Goal: Complete application form

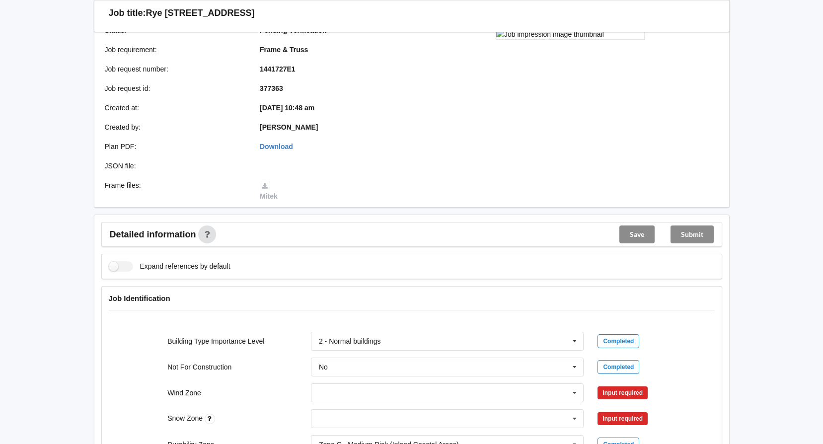
scroll to position [248, 0]
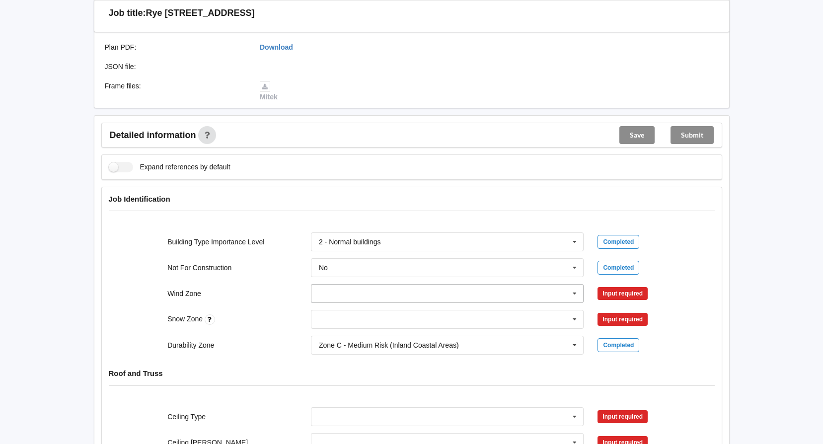
click at [575, 292] on icon at bounding box center [574, 294] width 15 height 18
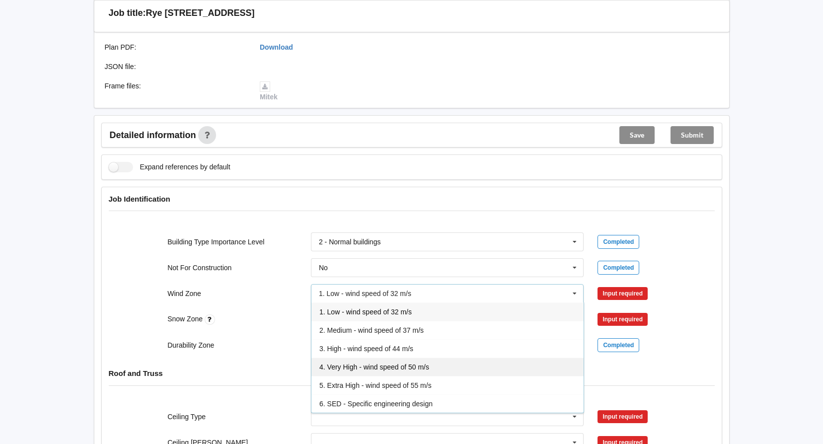
click at [355, 361] on div "4. Very High - wind speed of 50 m/s" at bounding box center [447, 367] width 272 height 18
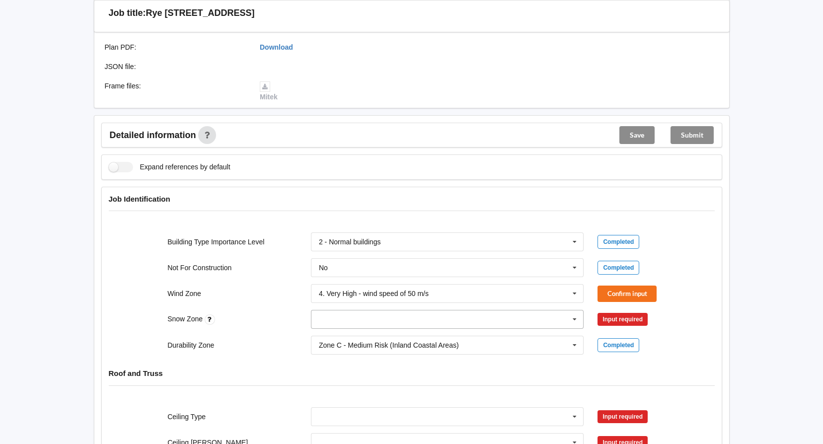
click at [351, 317] on input "text" at bounding box center [448, 319] width 272 height 18
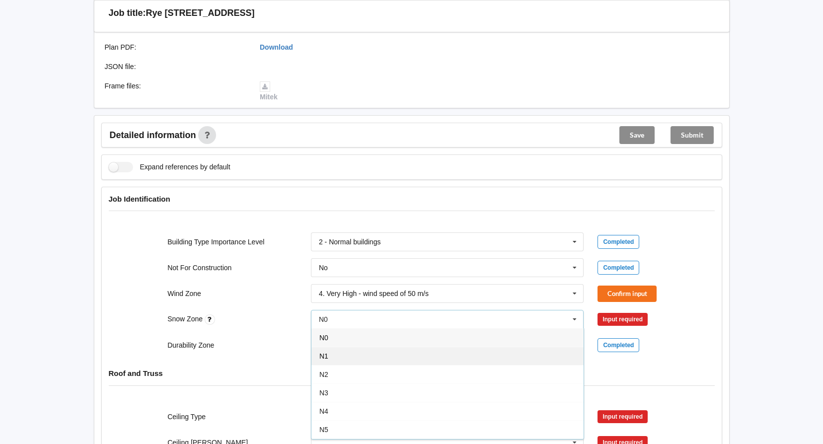
click at [328, 355] on span "N1" at bounding box center [323, 356] width 9 height 8
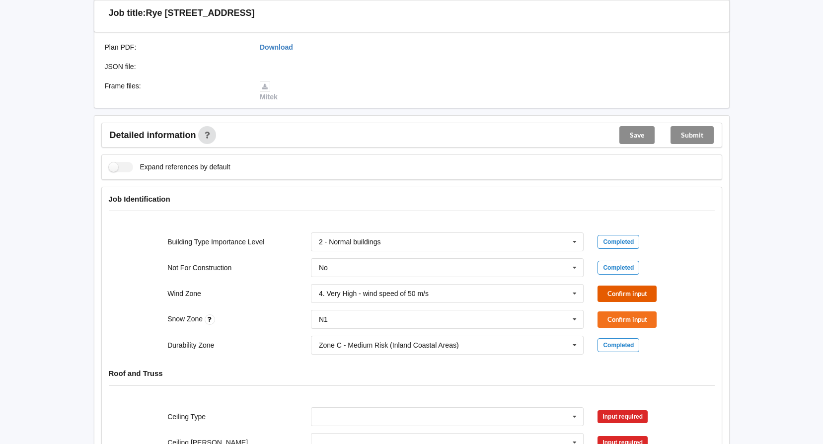
click at [615, 293] on button "Confirm input" at bounding box center [627, 294] width 59 height 16
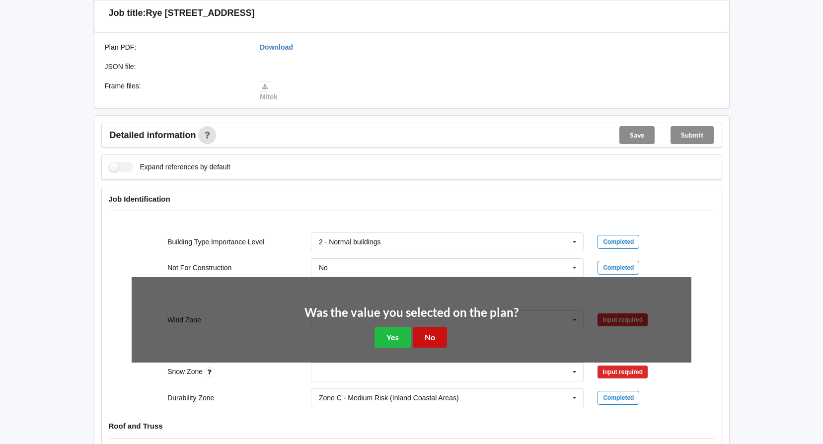
drag, startPoint x: 430, startPoint y: 334, endPoint x: 492, endPoint y: 328, distance: 62.4
click at [430, 333] on button "No" at bounding box center [430, 337] width 34 height 20
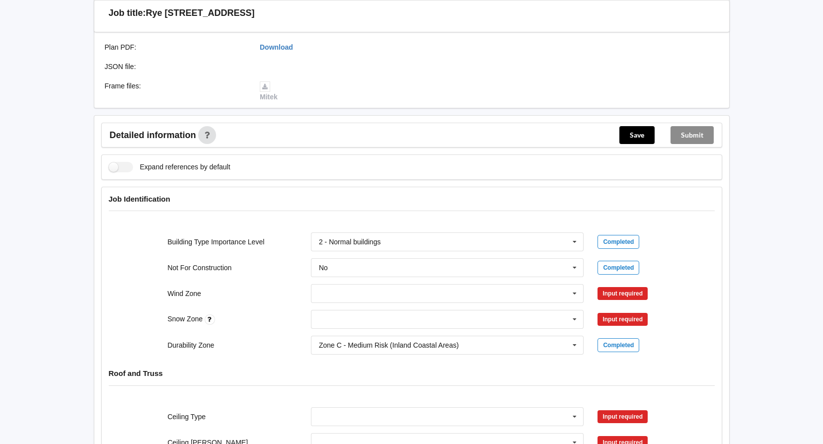
click at [616, 292] on div "Input required" at bounding box center [623, 293] width 50 height 13
click at [573, 291] on icon at bounding box center [574, 294] width 15 height 18
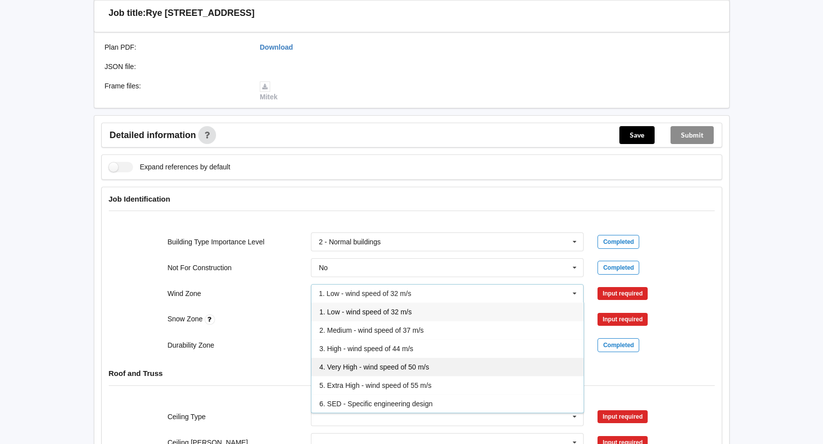
click at [355, 364] on span "4. Very High - wind speed of 50 m/s" at bounding box center [374, 367] width 110 height 8
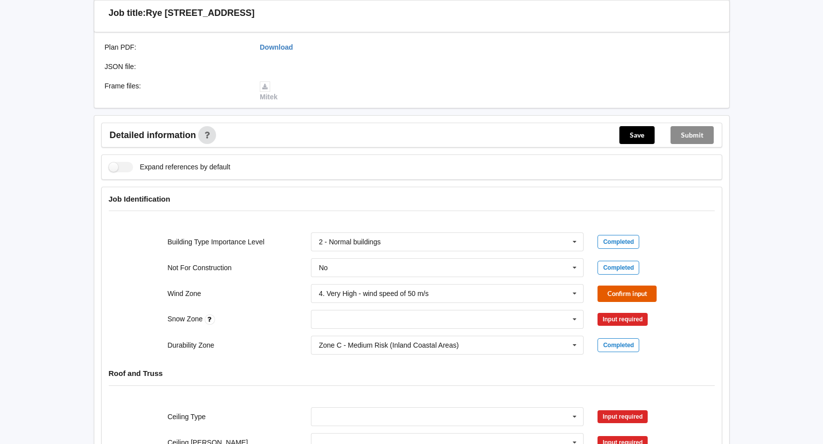
click at [615, 296] on button "Confirm input" at bounding box center [627, 294] width 59 height 16
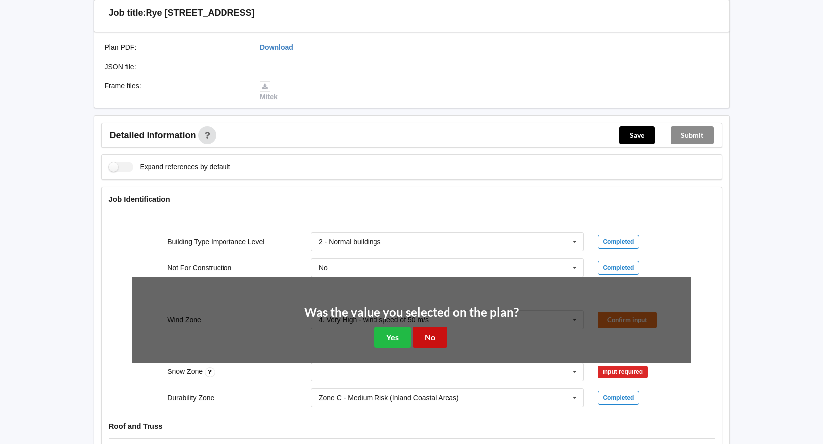
click at [433, 340] on button "No" at bounding box center [430, 337] width 34 height 20
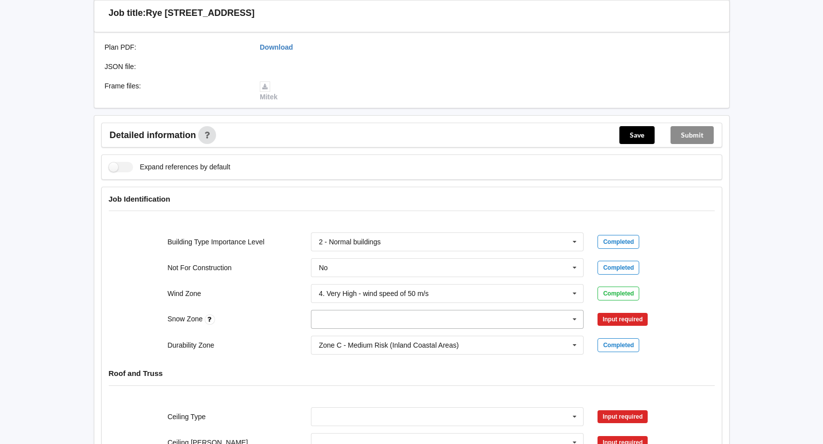
click at [576, 317] on icon at bounding box center [574, 319] width 15 height 18
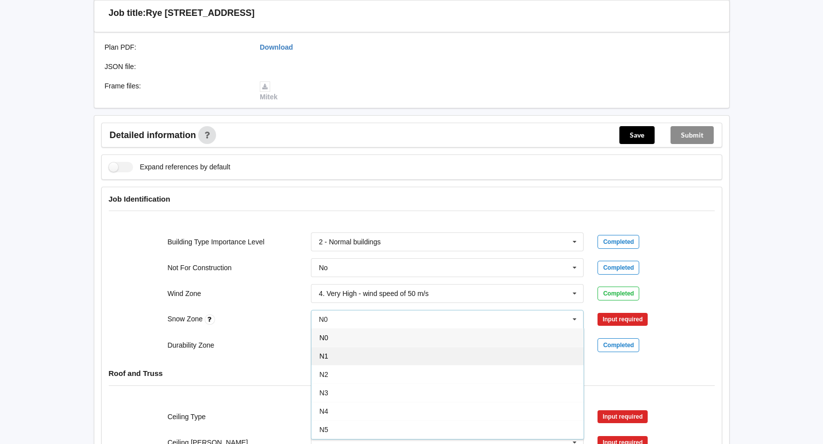
click at [321, 353] on span "N1" at bounding box center [323, 356] width 9 height 8
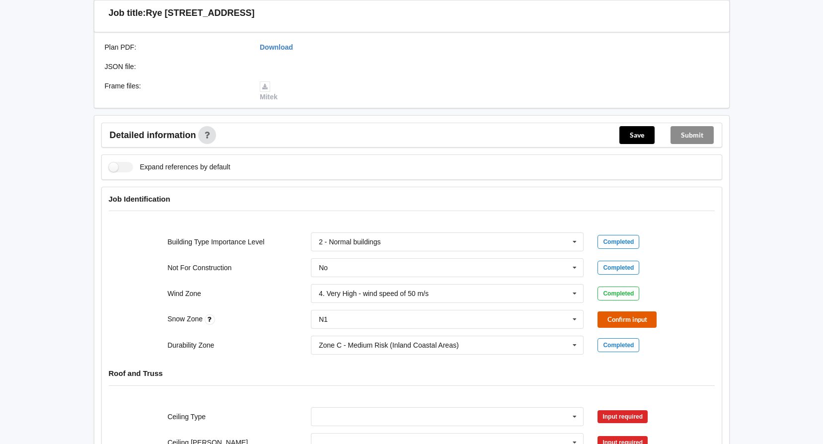
click at [612, 317] on button "Confirm input" at bounding box center [627, 319] width 59 height 16
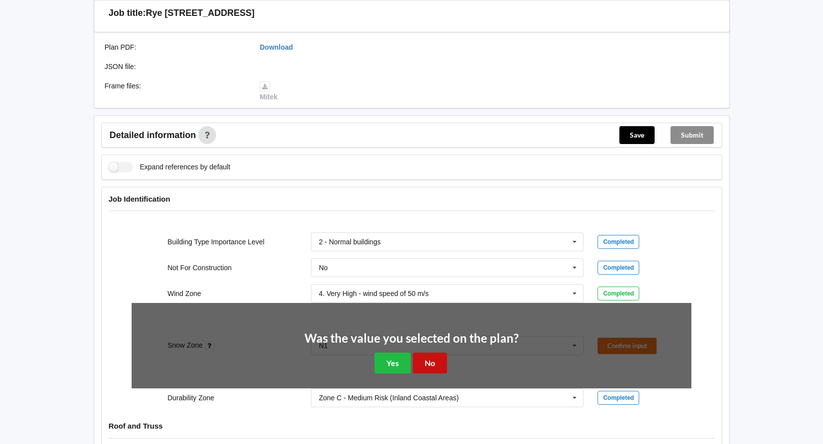
click at [431, 359] on button "No" at bounding box center [430, 363] width 34 height 20
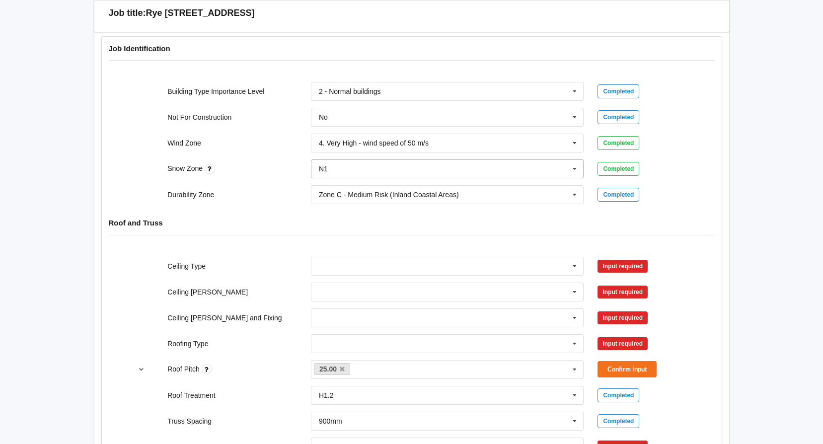
scroll to position [447, 0]
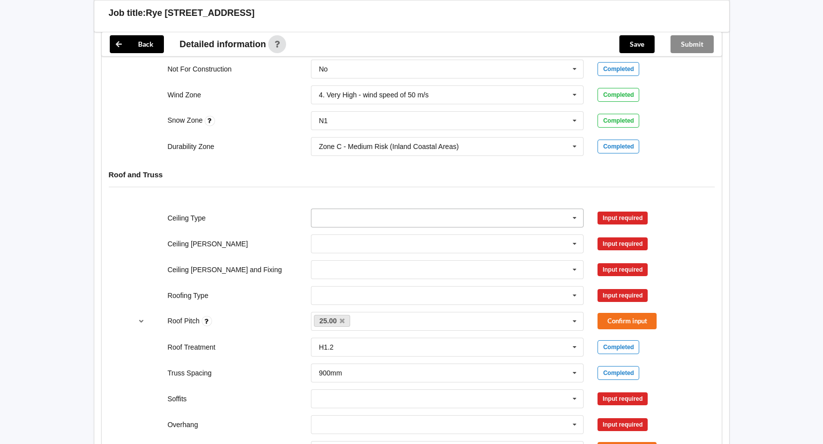
click at [575, 218] on icon at bounding box center [574, 218] width 15 height 18
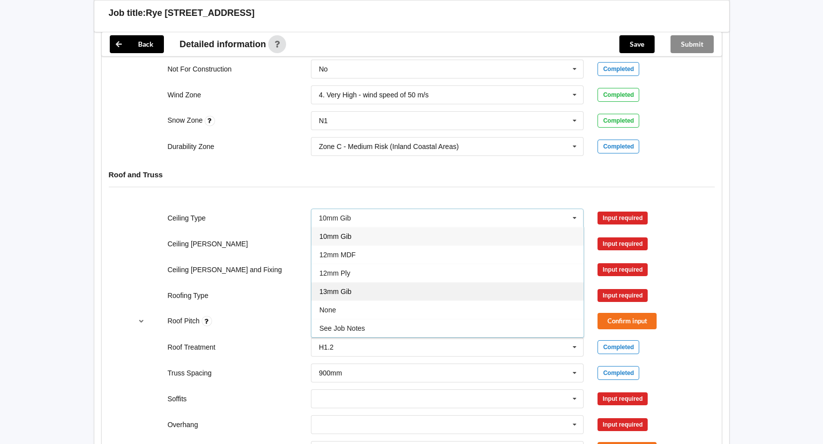
click at [339, 291] on span "13mm Gib" at bounding box center [335, 292] width 32 height 8
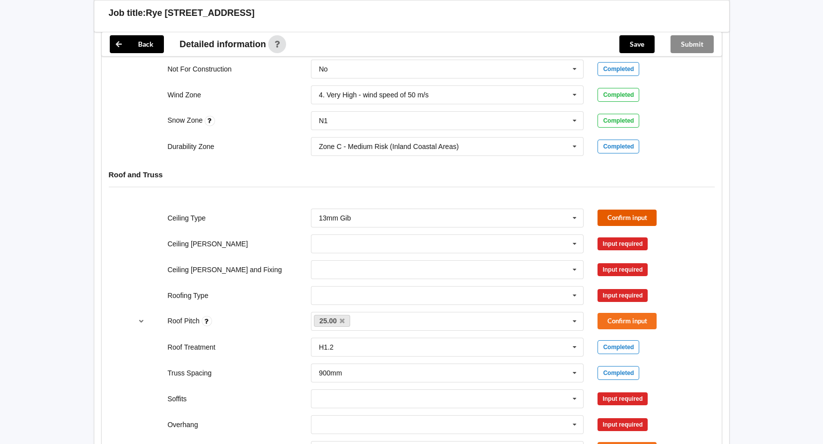
click at [627, 216] on button "Confirm input" at bounding box center [627, 218] width 59 height 16
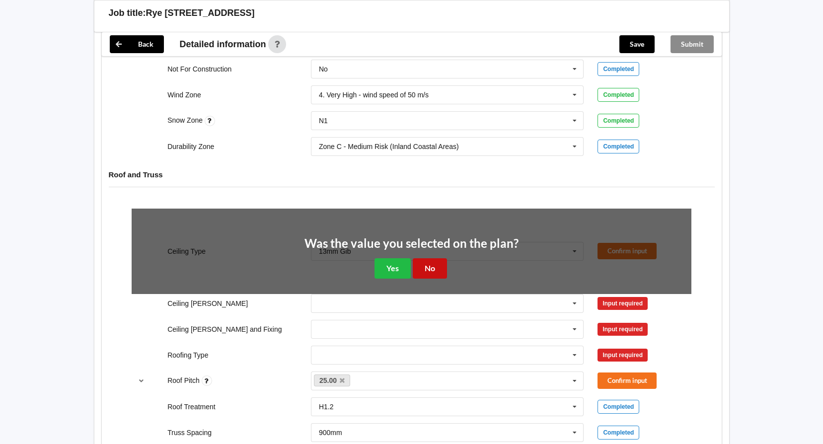
click at [429, 266] on button "No" at bounding box center [430, 268] width 34 height 20
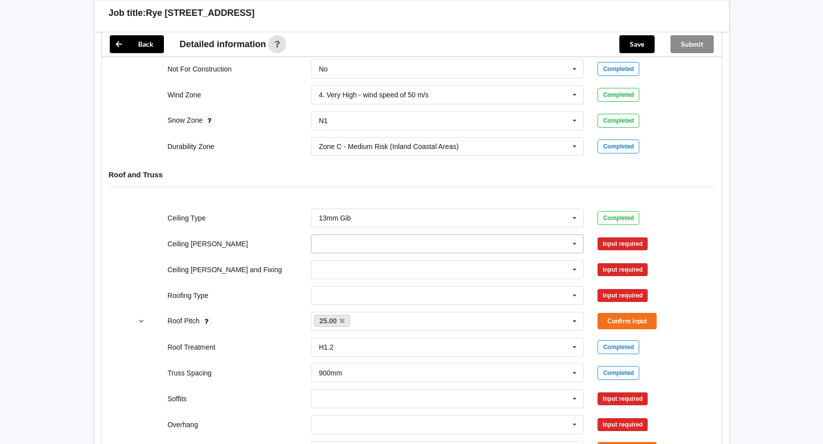
click at [576, 241] on icon at bounding box center [574, 244] width 15 height 18
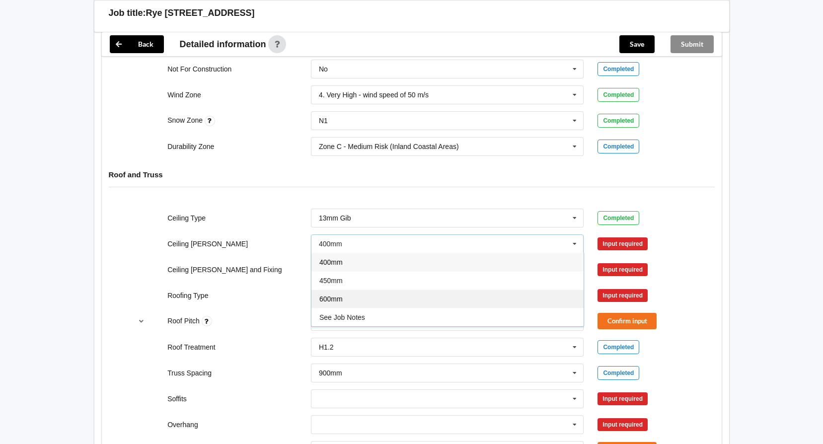
click at [341, 300] on span "600mm" at bounding box center [330, 299] width 23 height 8
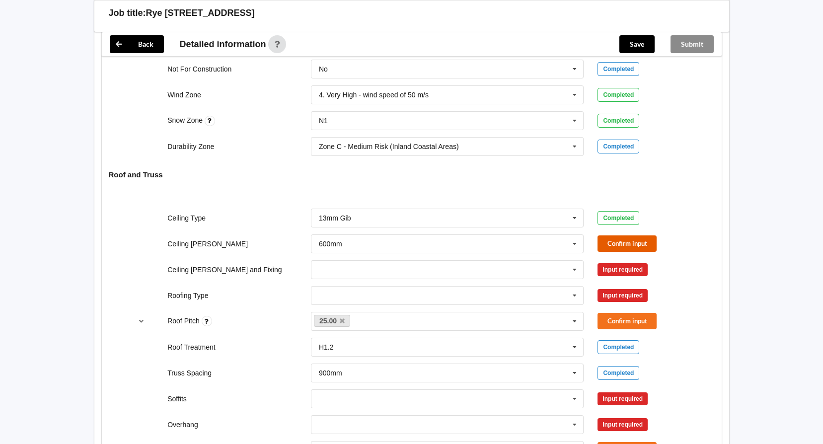
click at [625, 243] on button "Confirm input" at bounding box center [627, 243] width 59 height 16
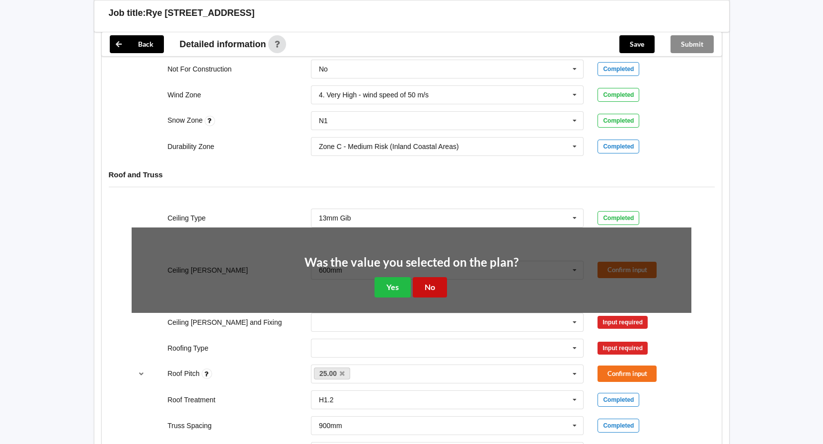
click at [422, 289] on button "No" at bounding box center [430, 287] width 34 height 20
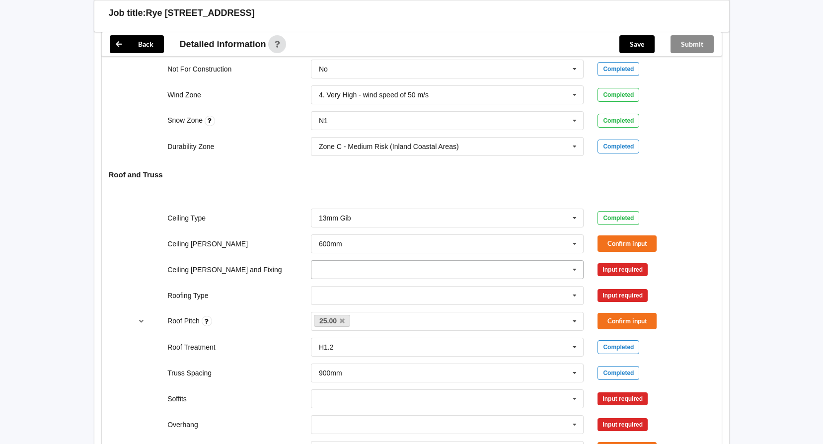
click at [576, 269] on icon at bounding box center [574, 270] width 15 height 18
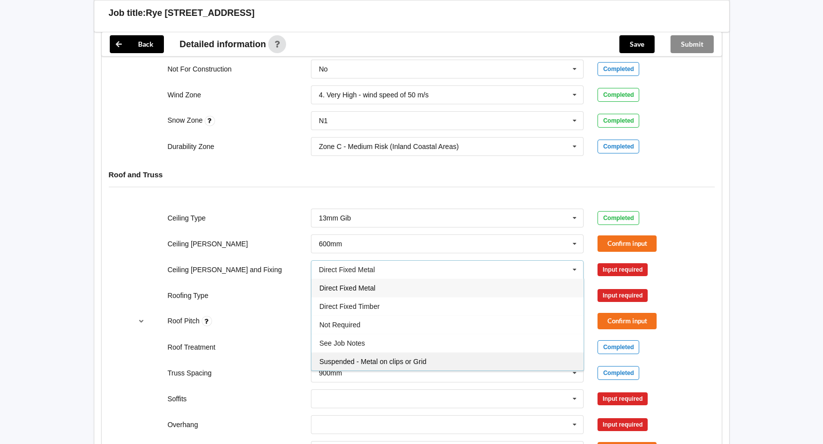
click at [357, 365] on span "Suspended - Metal on clips or Grid" at bounding box center [372, 362] width 107 height 8
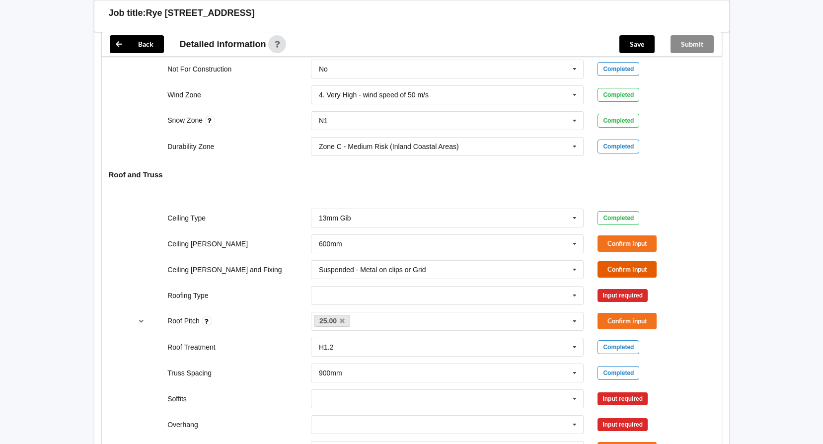
click at [627, 273] on button "Confirm input" at bounding box center [627, 269] width 59 height 16
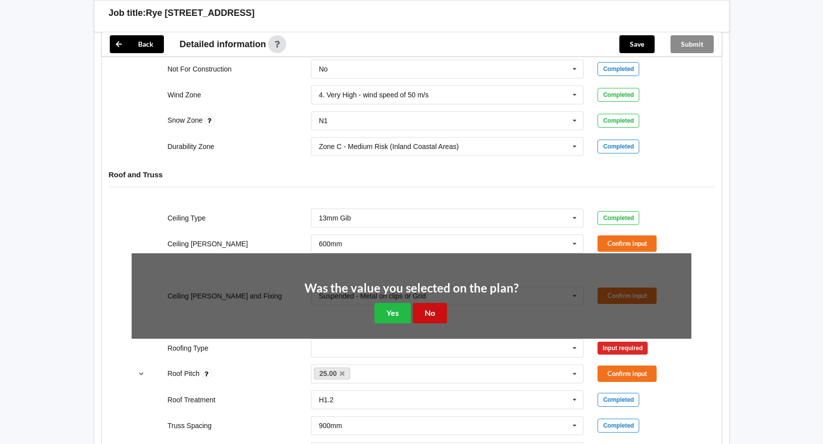
click at [438, 310] on button "No" at bounding box center [430, 313] width 34 height 20
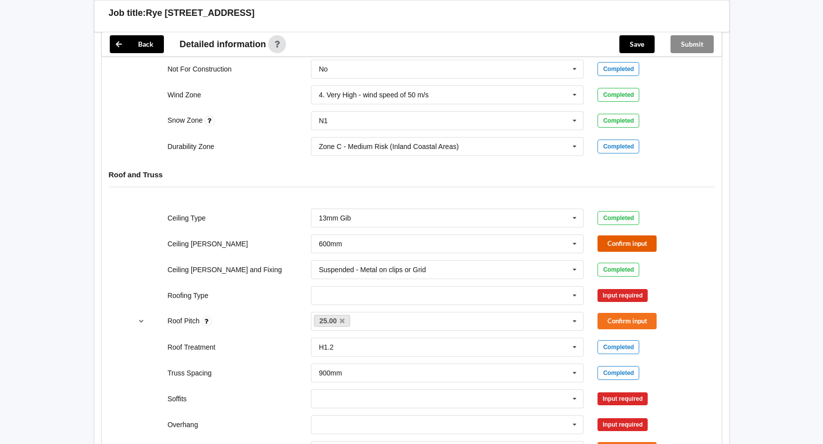
click at [634, 243] on button "Confirm input" at bounding box center [627, 243] width 59 height 16
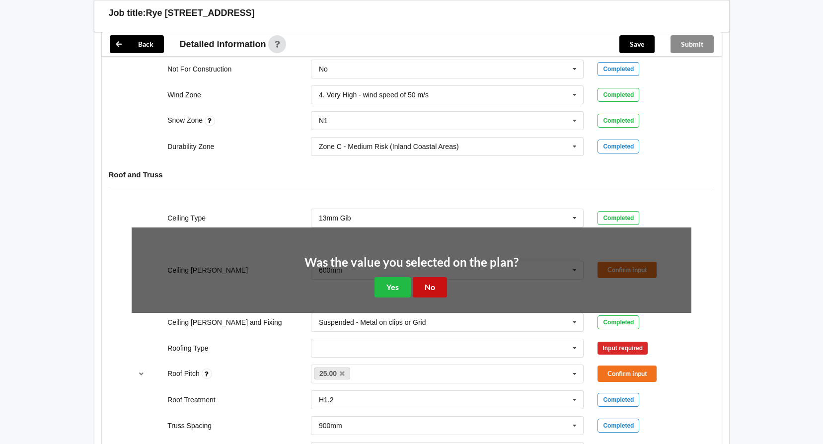
click at [426, 289] on button "No" at bounding box center [430, 287] width 34 height 20
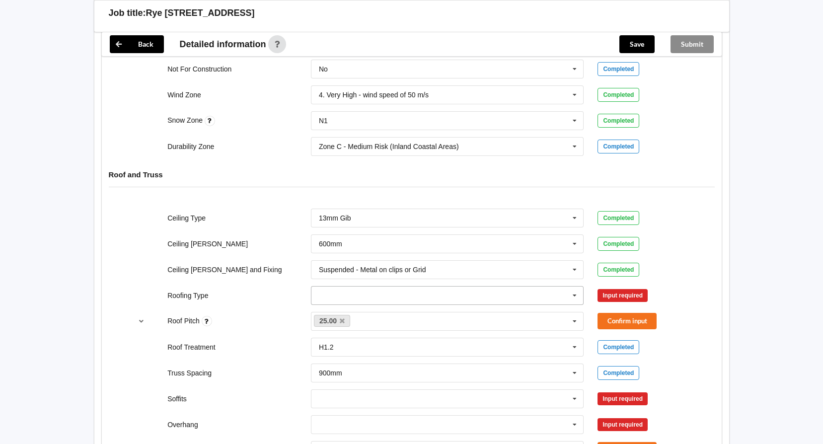
click at [575, 295] on icon at bounding box center [574, 296] width 15 height 18
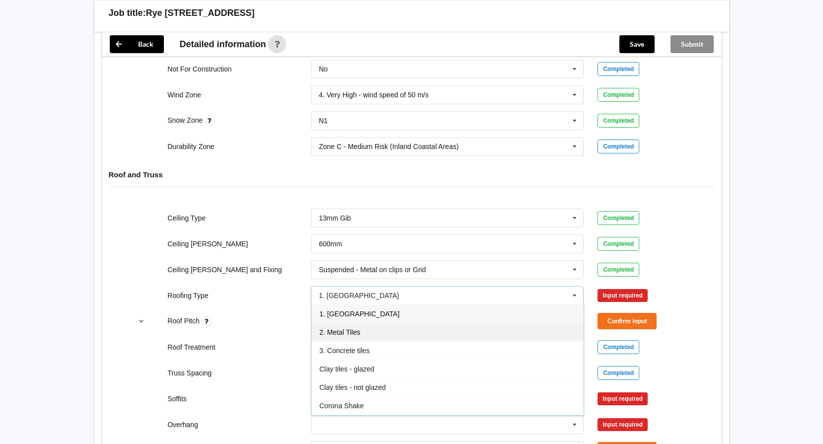
click at [351, 331] on span "2. Metal Tiles" at bounding box center [339, 332] width 41 height 8
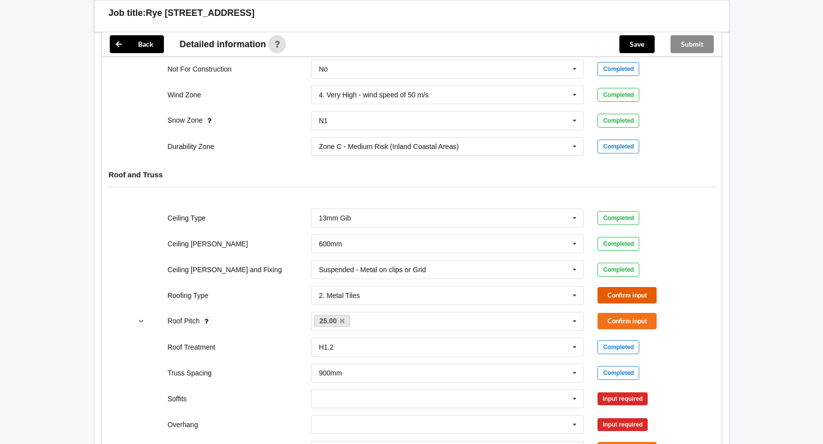
click at [610, 295] on button "Confirm input" at bounding box center [627, 295] width 59 height 16
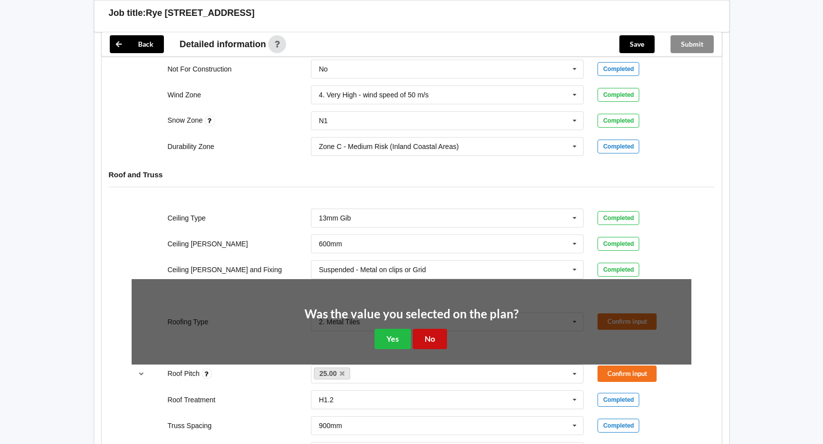
click at [425, 341] on button "No" at bounding box center [430, 339] width 34 height 20
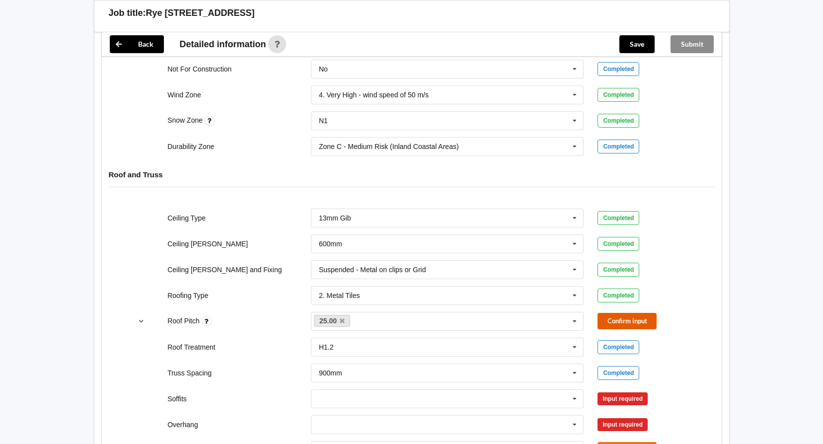
click at [627, 319] on button "Confirm input" at bounding box center [627, 321] width 59 height 16
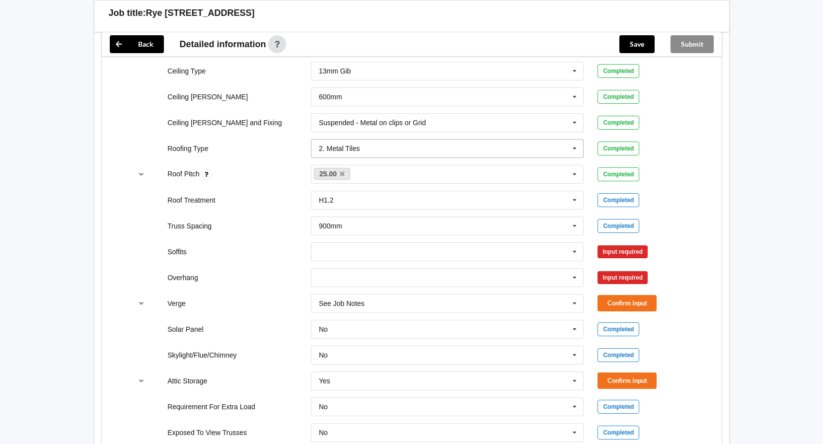
scroll to position [596, 0]
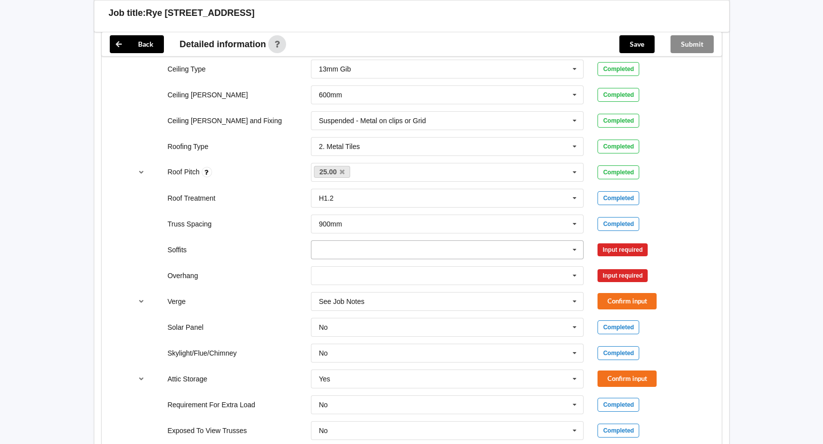
click at [494, 244] on input "text" at bounding box center [448, 250] width 272 height 18
click at [334, 270] on span "Boxed" at bounding box center [329, 268] width 20 height 8
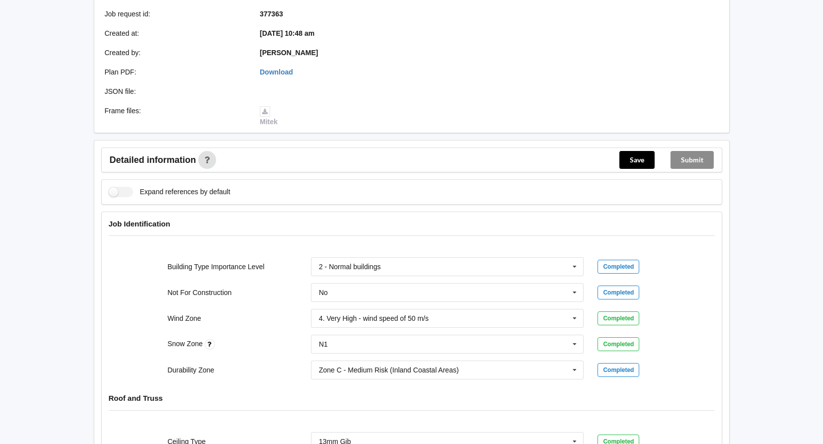
scroll to position [0, 0]
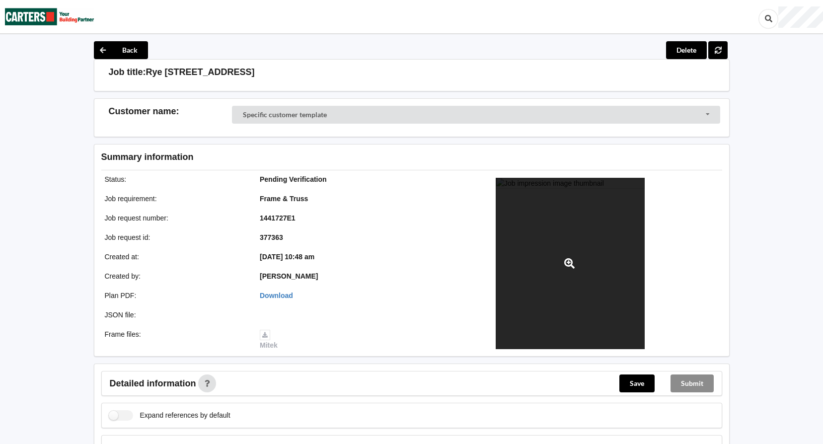
click at [559, 219] on div at bounding box center [570, 263] width 149 height 171
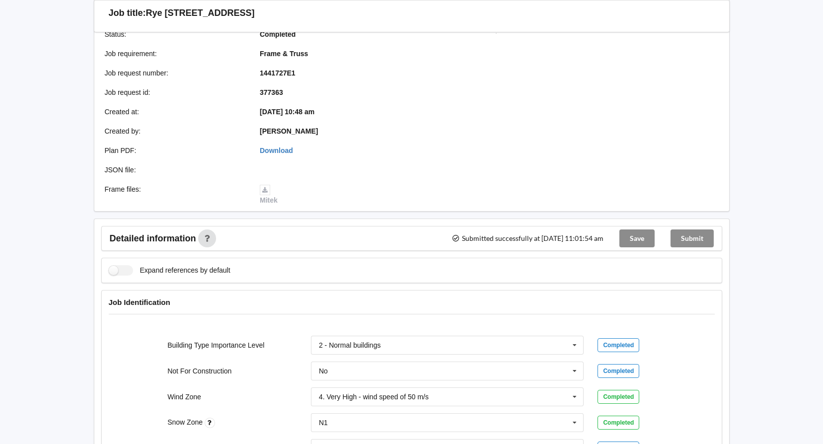
scroll to position [54, 0]
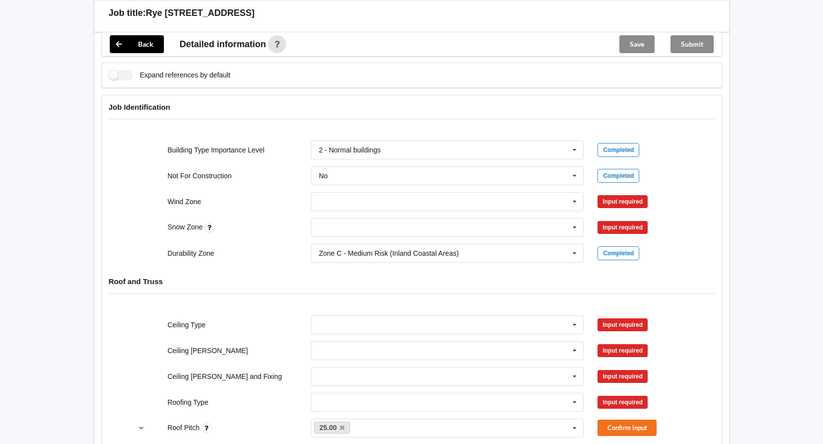
scroll to position [397, 0]
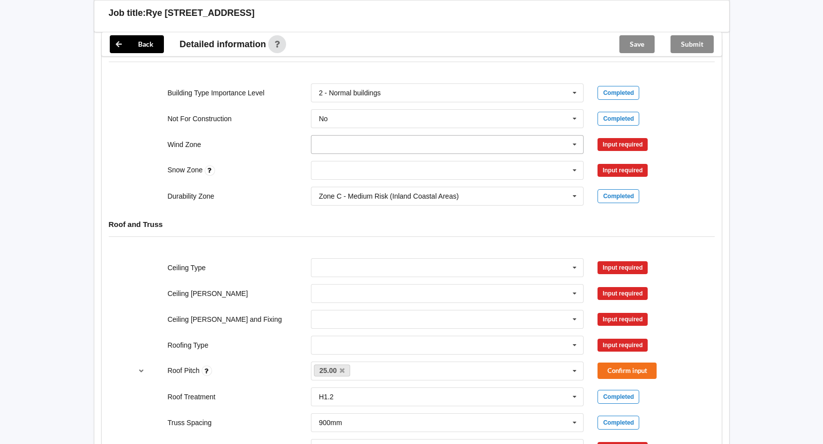
click at [576, 143] on icon at bounding box center [574, 145] width 15 height 18
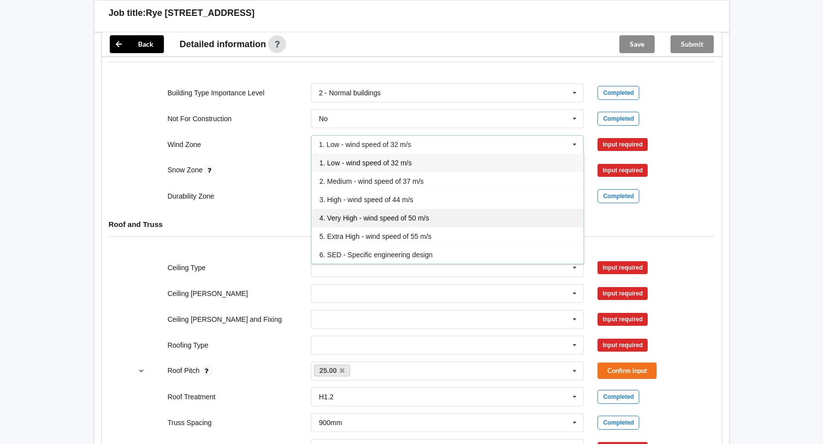
click at [351, 214] on span "4. Very High - wind speed of 50 m/s" at bounding box center [374, 218] width 110 height 8
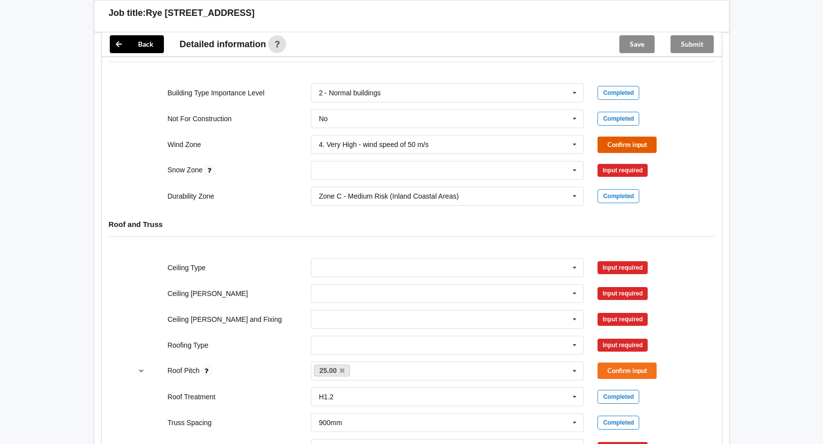
click at [613, 140] on button "Confirm input" at bounding box center [627, 145] width 59 height 16
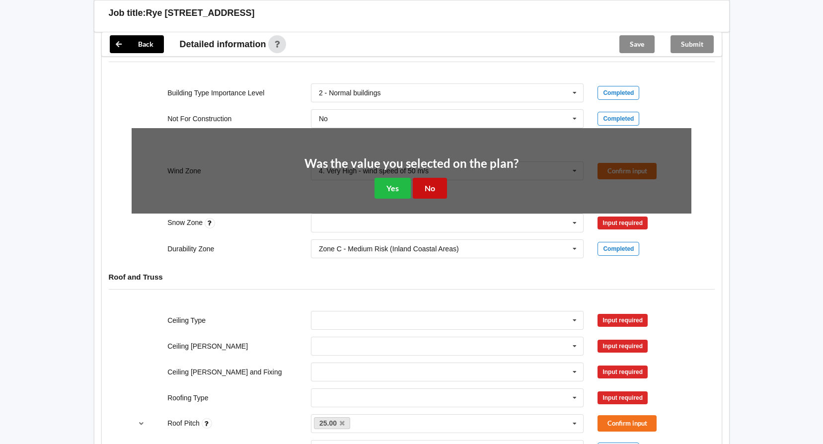
click at [428, 188] on button "No" at bounding box center [430, 188] width 34 height 20
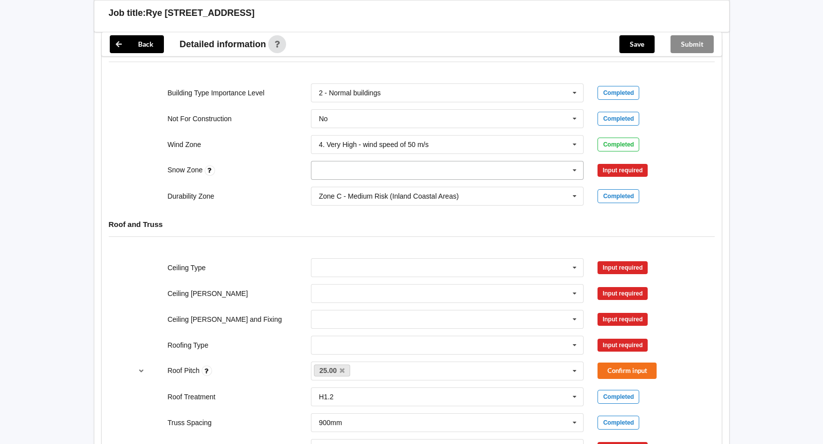
click at [574, 169] on icon at bounding box center [574, 170] width 15 height 18
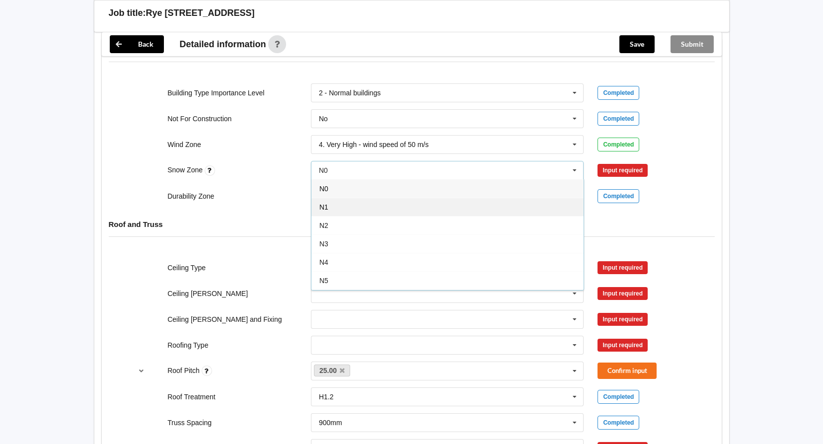
click at [332, 204] on div "N1" at bounding box center [447, 207] width 272 height 18
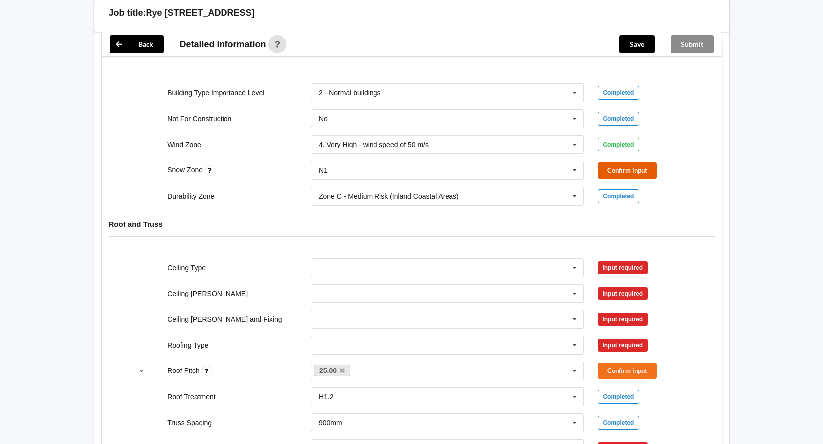
click at [609, 172] on button "Confirm input" at bounding box center [627, 170] width 59 height 16
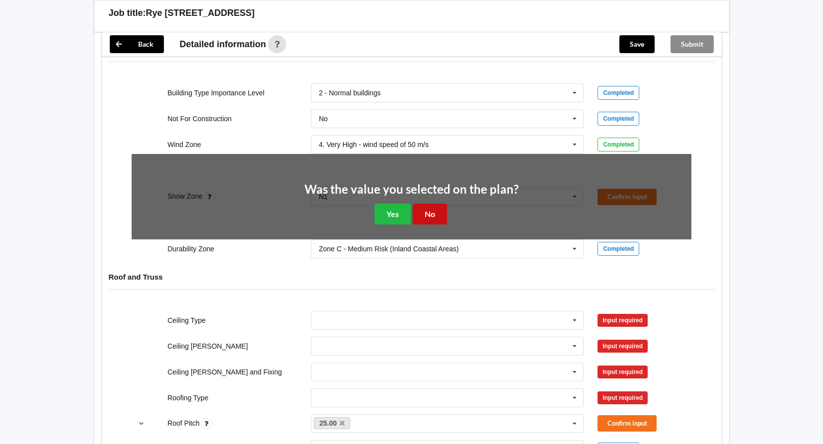
click at [425, 215] on button "No" at bounding box center [430, 214] width 34 height 20
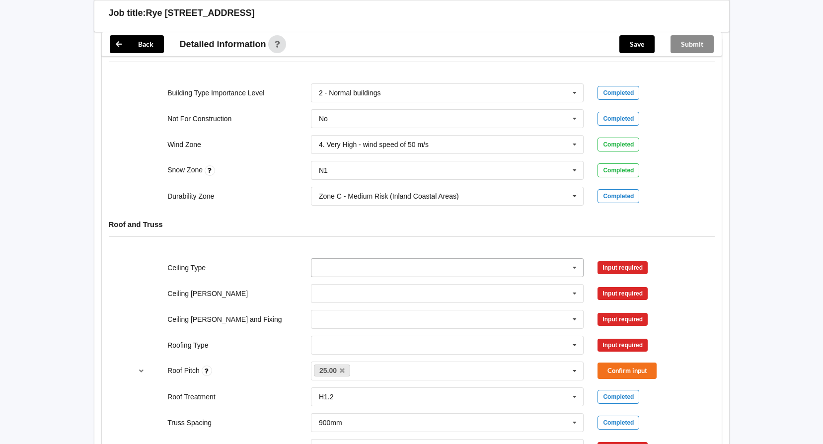
click at [575, 264] on icon at bounding box center [574, 268] width 15 height 18
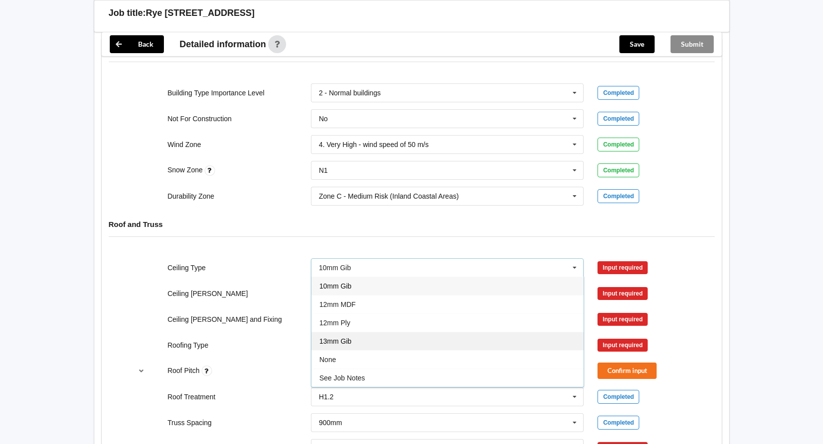
click at [337, 337] on span "13mm Gib" at bounding box center [335, 341] width 32 height 8
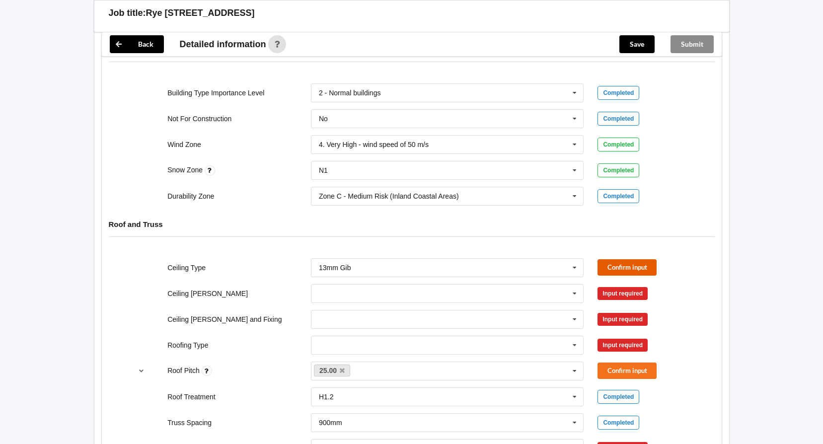
click at [622, 269] on button "Confirm input" at bounding box center [627, 267] width 59 height 16
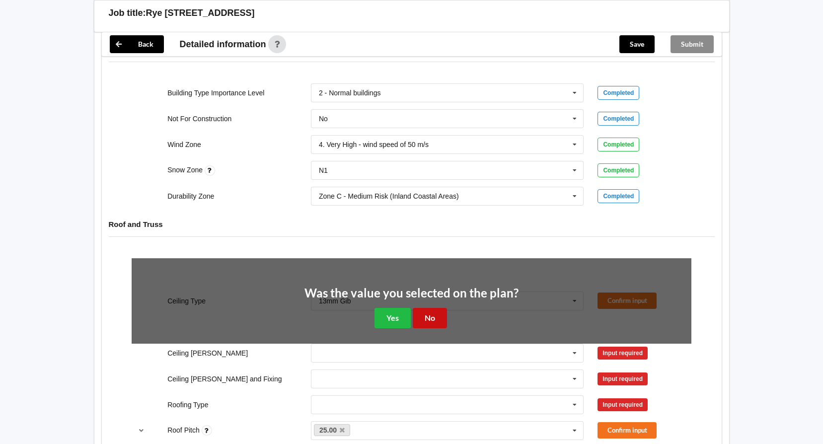
click at [439, 318] on button "No" at bounding box center [430, 318] width 34 height 20
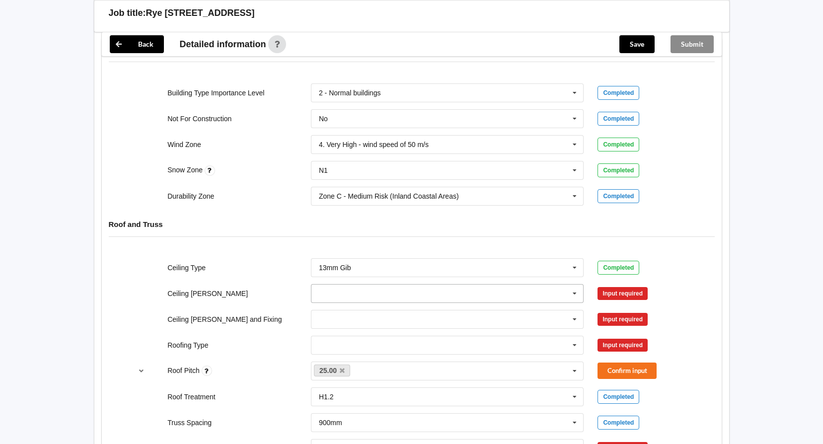
click at [575, 295] on icon at bounding box center [574, 294] width 15 height 18
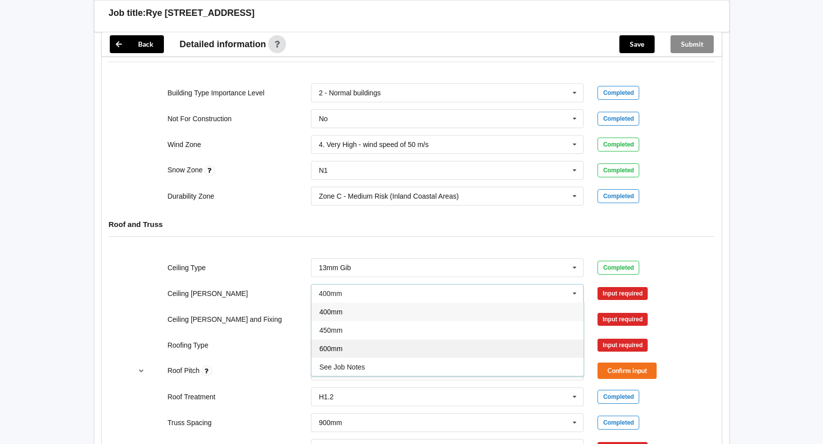
click at [329, 351] on span "600mm" at bounding box center [330, 349] width 23 height 8
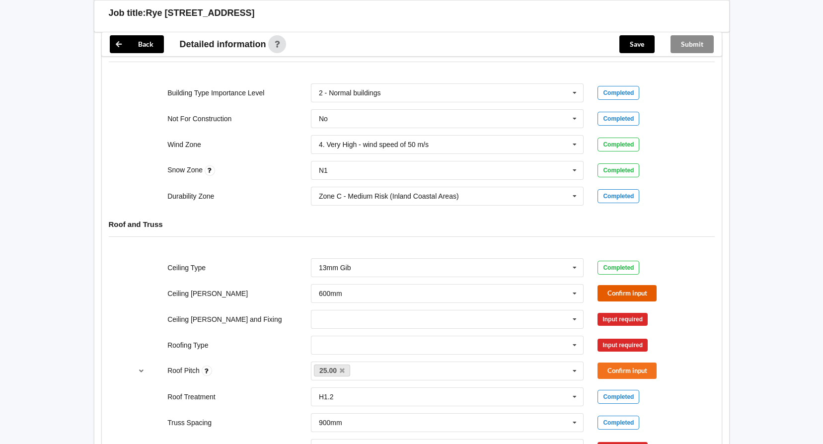
click at [629, 294] on button "Confirm input" at bounding box center [627, 293] width 59 height 16
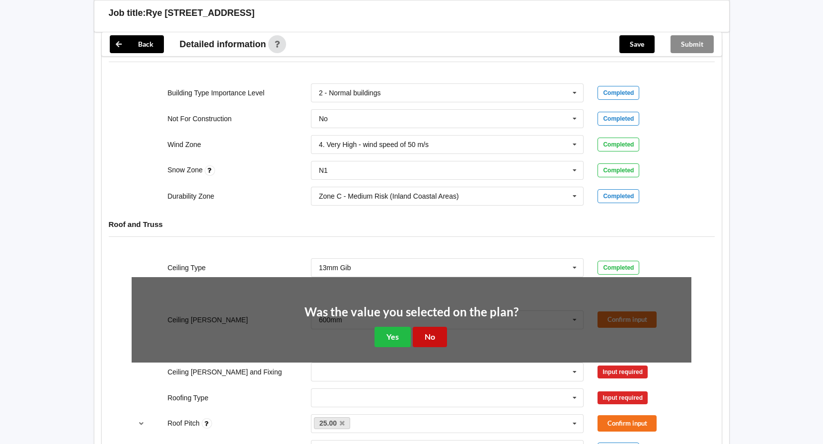
click at [430, 333] on button "No" at bounding box center [430, 337] width 34 height 20
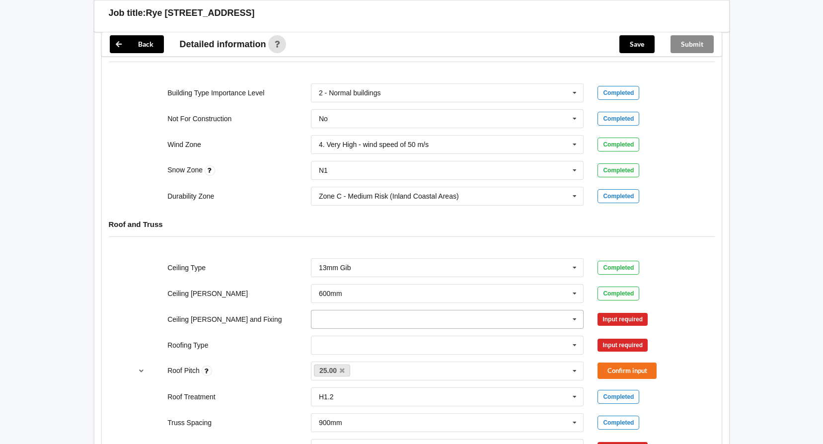
click at [573, 319] on icon at bounding box center [574, 319] width 15 height 18
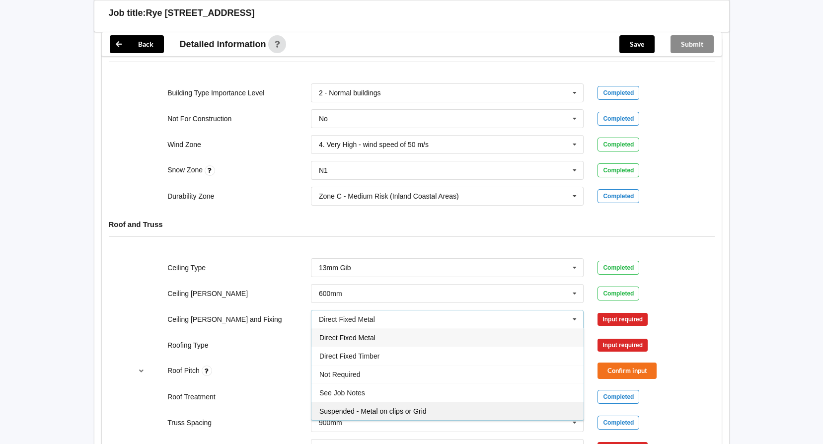
click at [350, 409] on span "Suspended - Metal on clips or Grid" at bounding box center [372, 411] width 107 height 8
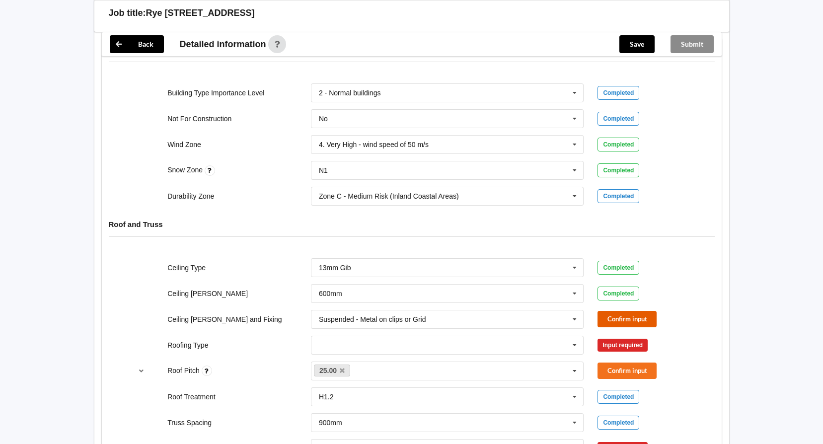
click at [622, 319] on button "Confirm input" at bounding box center [627, 319] width 59 height 16
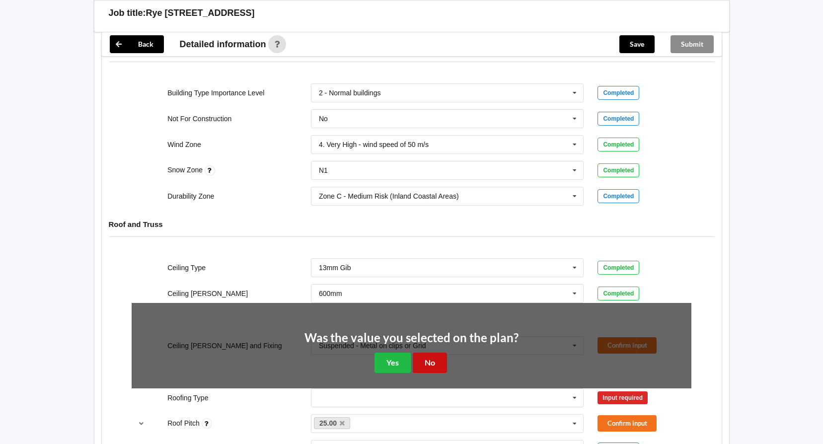
click at [427, 358] on button "No" at bounding box center [430, 363] width 34 height 20
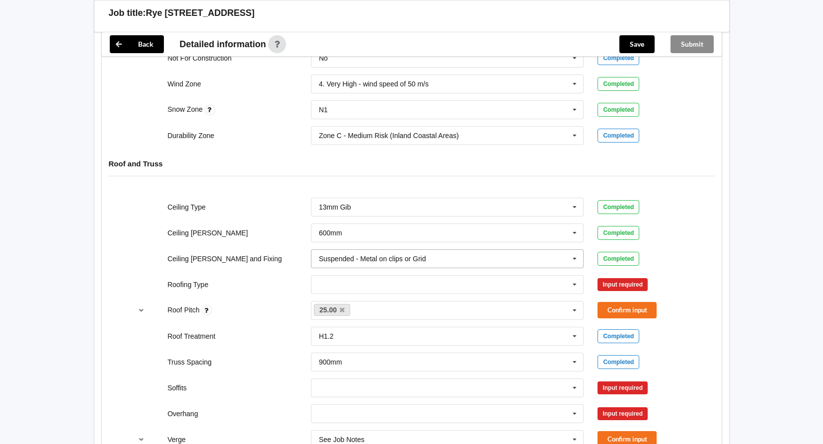
scroll to position [497, 0]
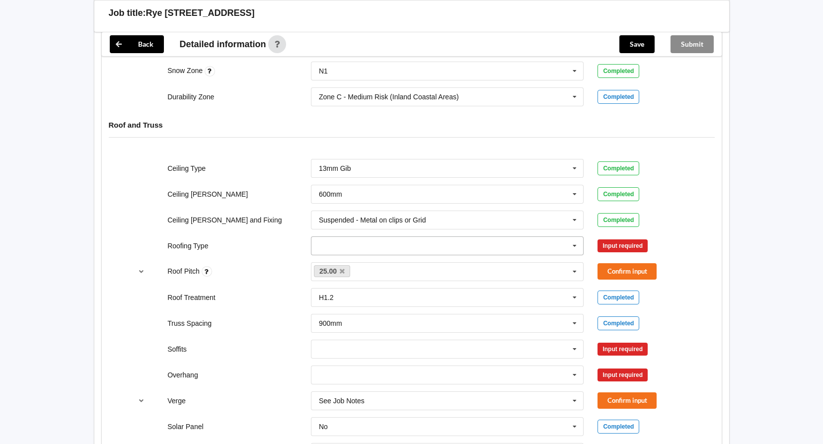
click at [573, 246] on icon at bounding box center [574, 246] width 15 height 18
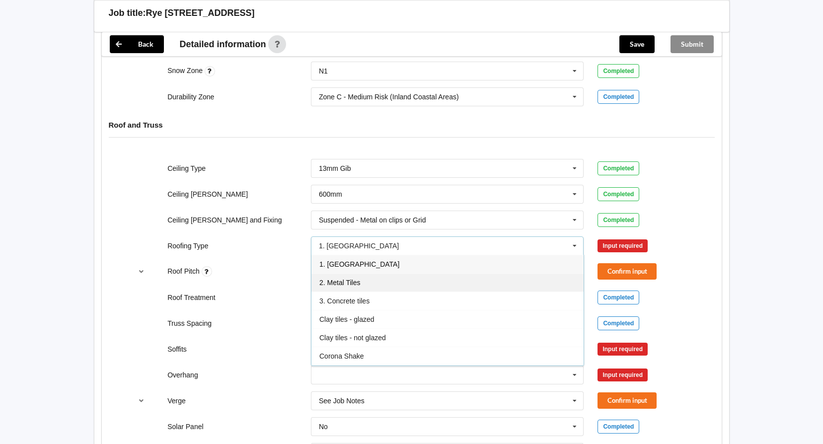
click at [354, 283] on span "2. Metal Tiles" at bounding box center [339, 283] width 41 height 8
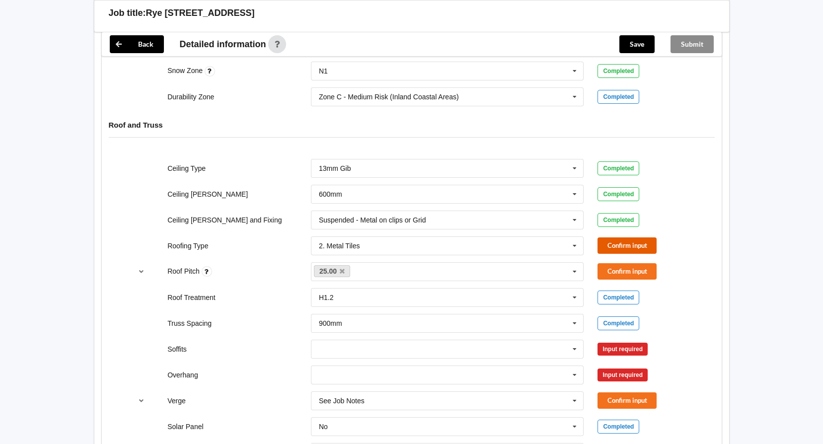
click at [621, 245] on button "Confirm input" at bounding box center [627, 245] width 59 height 16
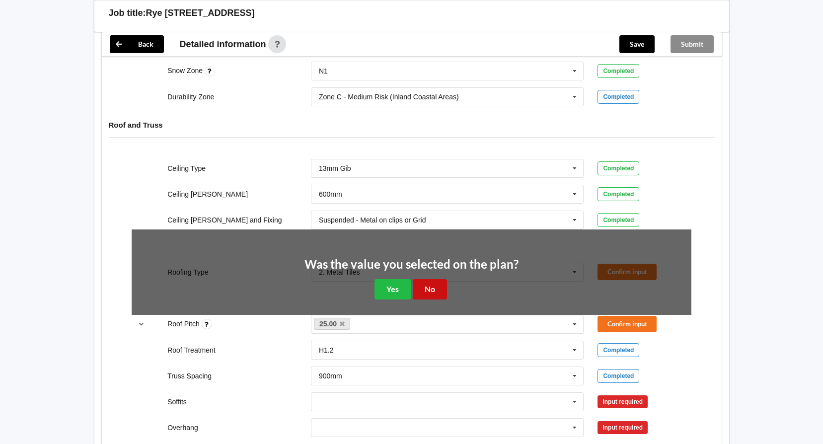
click at [436, 290] on button "No" at bounding box center [430, 289] width 34 height 20
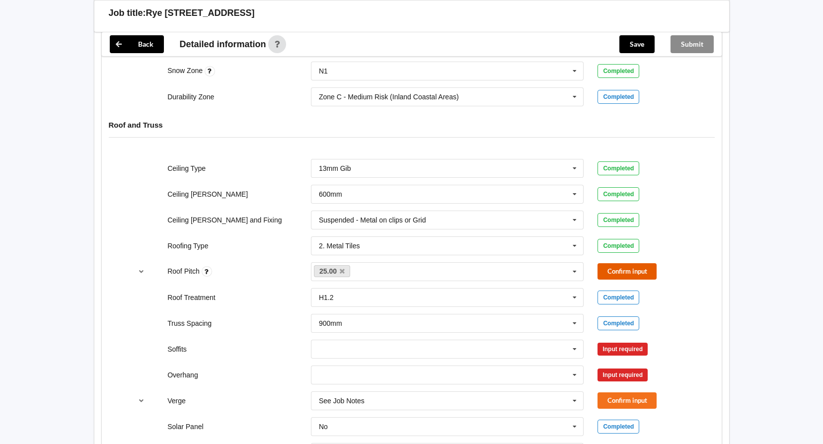
click at [611, 268] on button "Confirm input" at bounding box center [627, 271] width 59 height 16
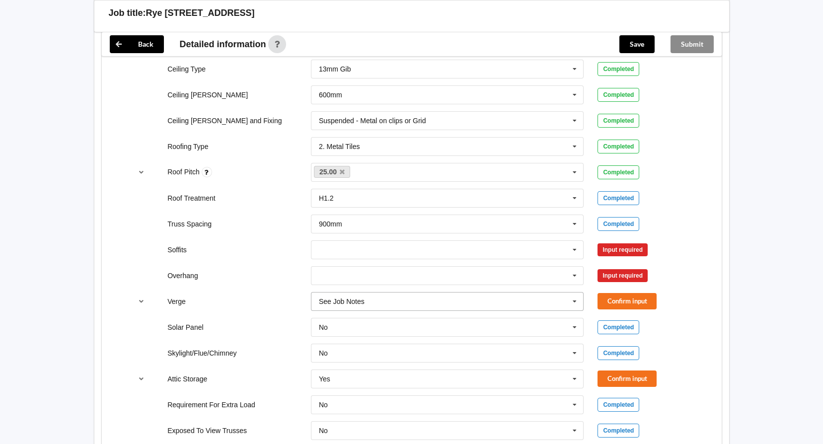
scroll to position [646, 0]
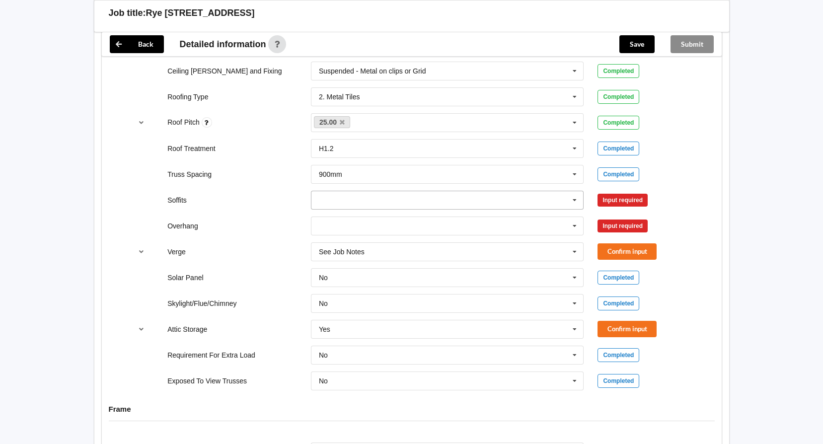
click at [573, 198] on icon at bounding box center [574, 200] width 15 height 18
click at [337, 219] on span "Boxed" at bounding box center [329, 219] width 20 height 8
click at [616, 201] on button "Confirm input" at bounding box center [627, 200] width 59 height 16
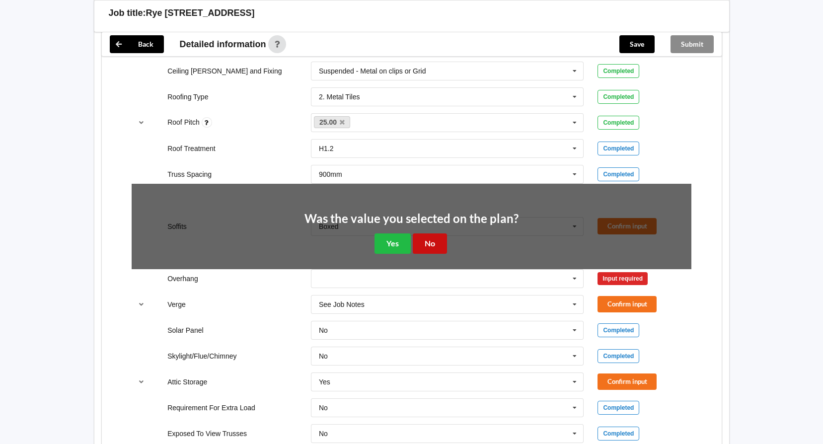
click at [443, 241] on button "No" at bounding box center [430, 243] width 34 height 20
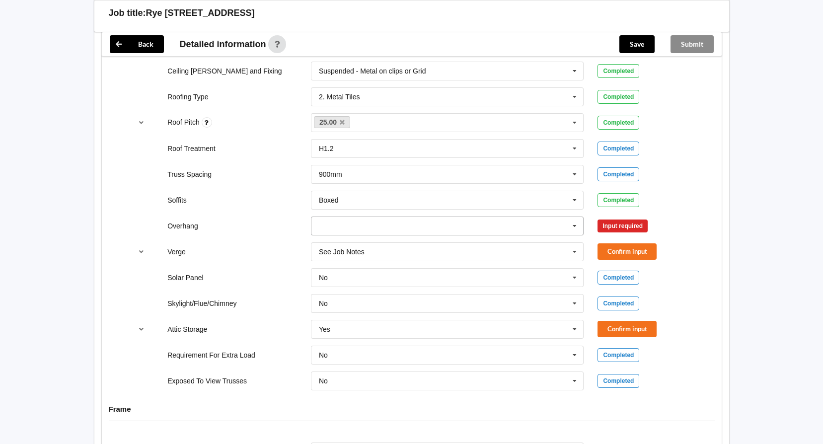
click at [574, 224] on icon at bounding box center [574, 226] width 15 height 18
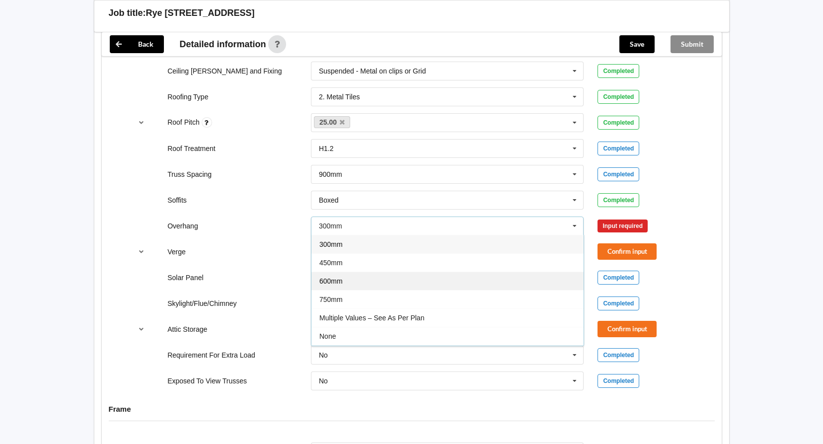
click at [335, 281] on span "600mm" at bounding box center [330, 281] width 23 height 8
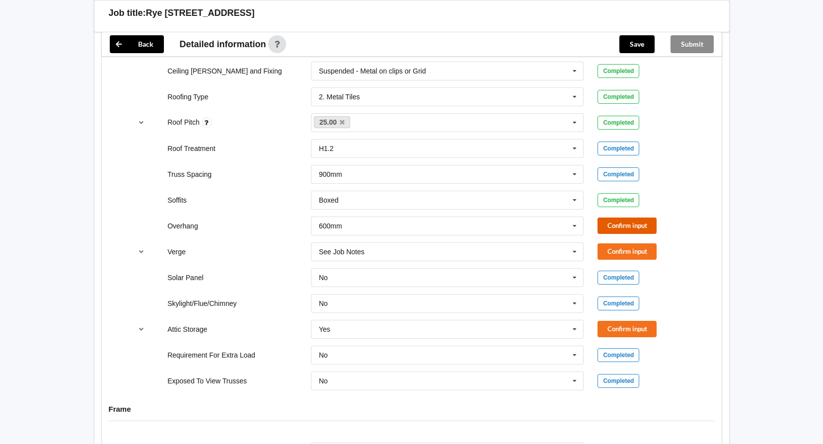
click at [621, 228] on button "Confirm input" at bounding box center [627, 226] width 59 height 16
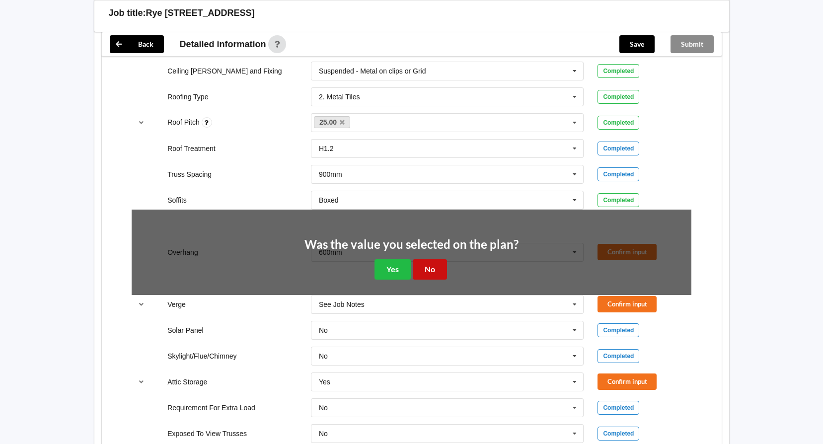
click at [428, 263] on button "No" at bounding box center [430, 269] width 34 height 20
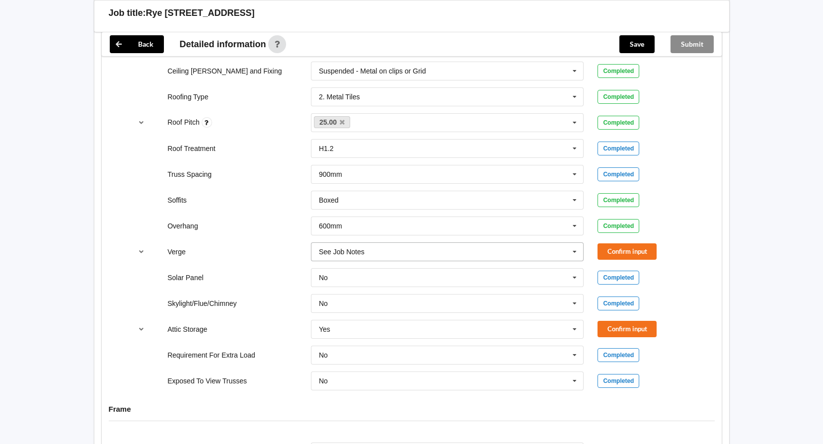
click at [573, 252] on icon at bounding box center [574, 252] width 15 height 18
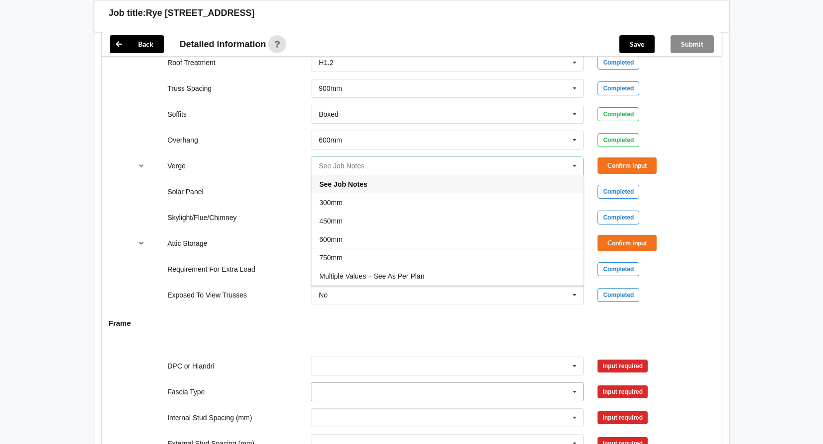
scroll to position [695, 0]
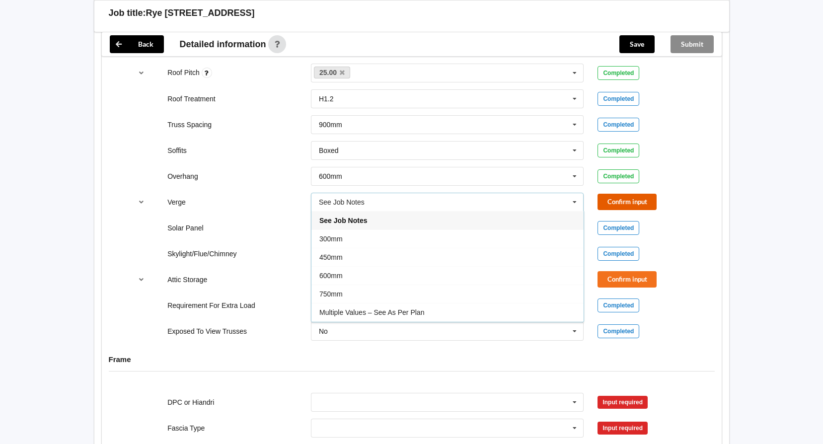
click at [621, 206] on button "Confirm input" at bounding box center [627, 202] width 59 height 16
click at [573, 280] on icon at bounding box center [574, 280] width 15 height 18
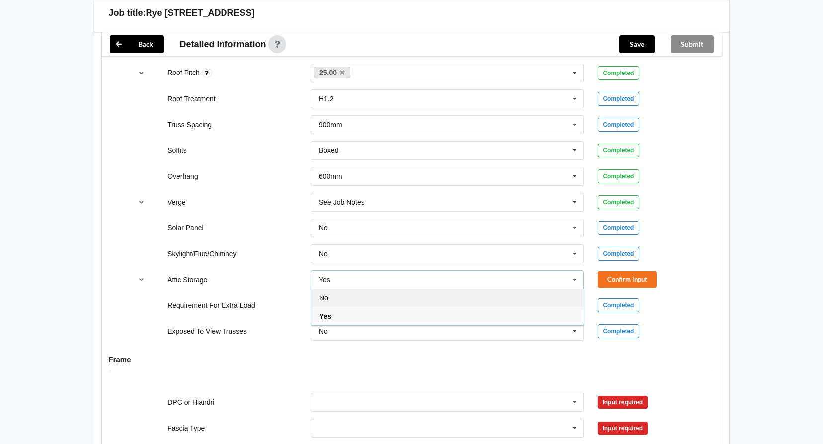
click at [339, 300] on div "No" at bounding box center [447, 298] width 272 height 18
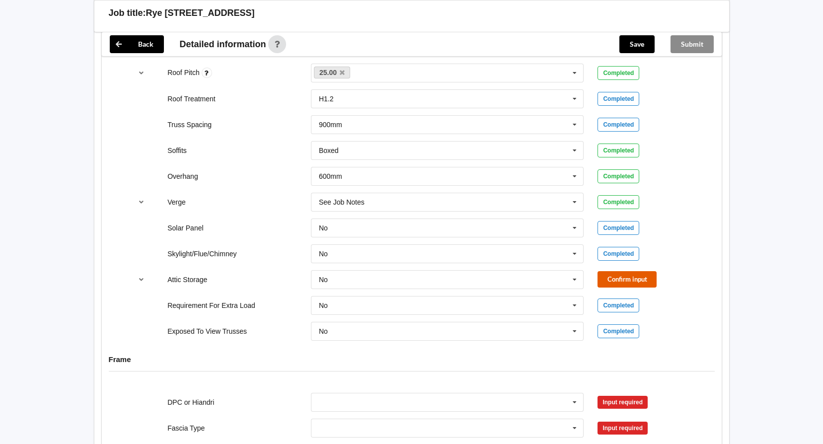
click at [625, 283] on button "Confirm input" at bounding box center [627, 279] width 59 height 16
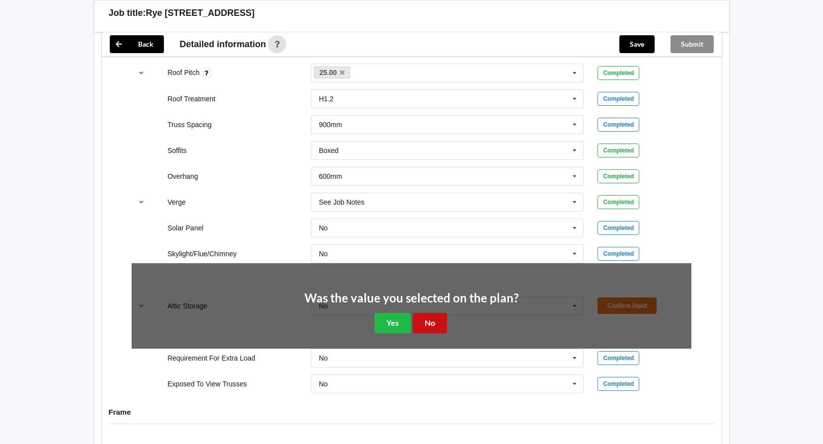
click at [423, 321] on button "No" at bounding box center [430, 323] width 34 height 20
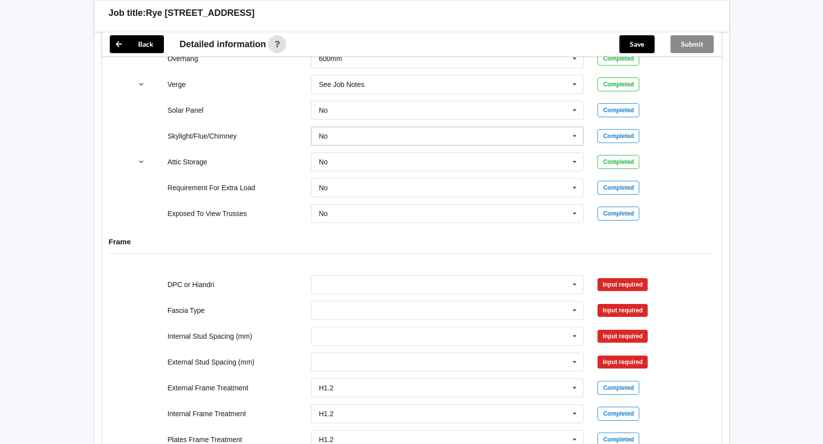
scroll to position [894, 0]
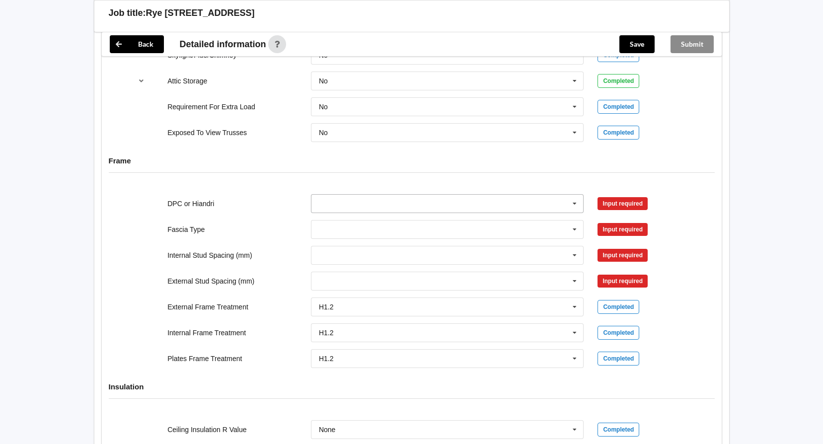
click at [574, 202] on icon at bounding box center [574, 204] width 15 height 18
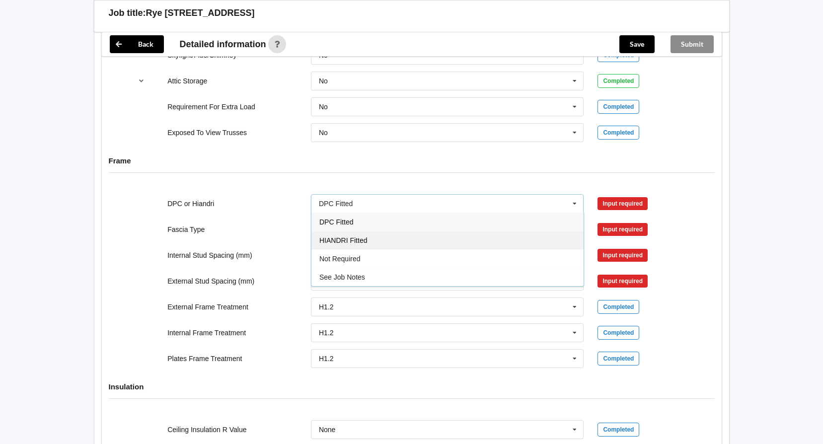
click at [360, 240] on span "HIANDRI Fitted" at bounding box center [343, 240] width 48 height 8
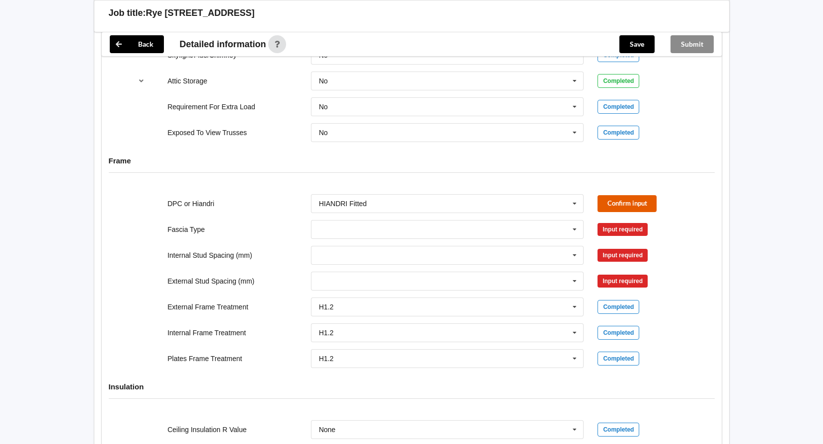
click at [614, 202] on button "Confirm input" at bounding box center [627, 203] width 59 height 16
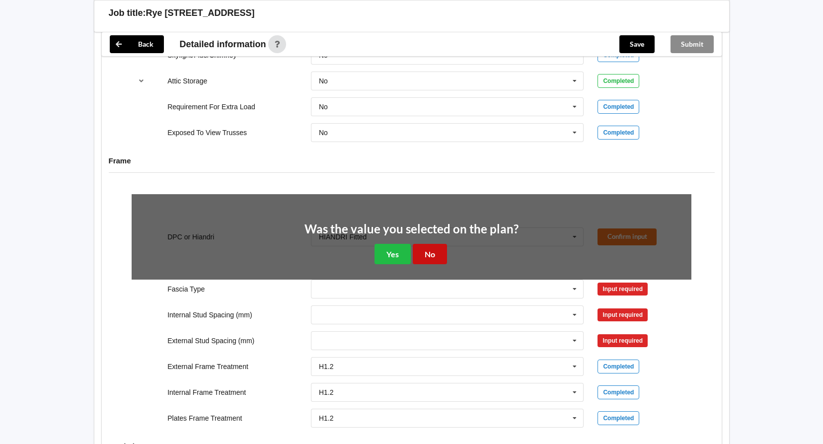
click at [440, 252] on button "No" at bounding box center [430, 254] width 34 height 20
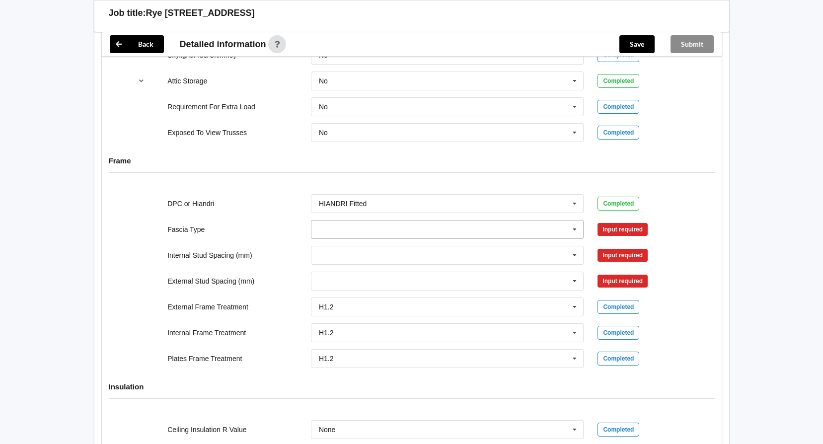
click at [574, 229] on icon at bounding box center [574, 230] width 15 height 18
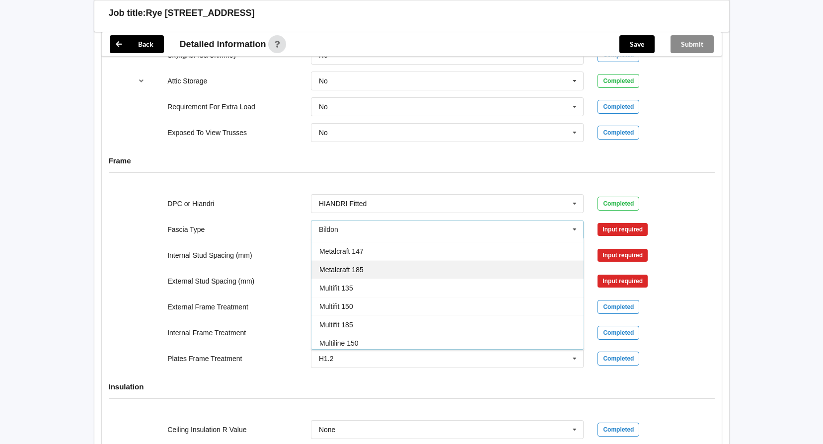
click at [348, 273] on span "Metalcraft 185" at bounding box center [341, 270] width 44 height 8
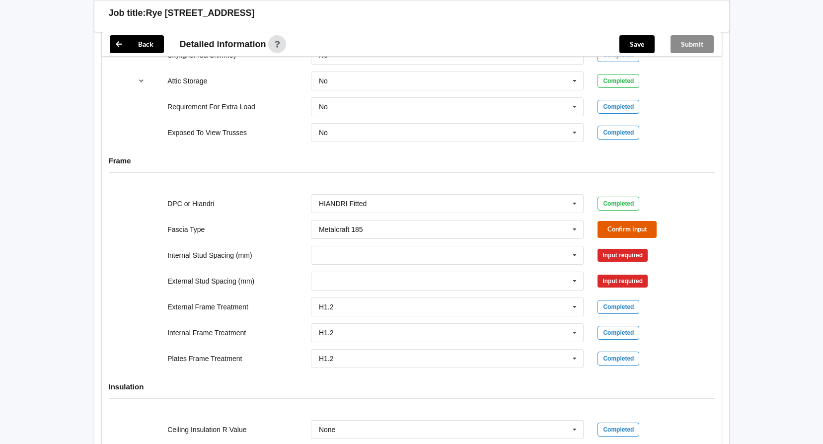
click at [612, 225] on button "Confirm input" at bounding box center [627, 229] width 59 height 16
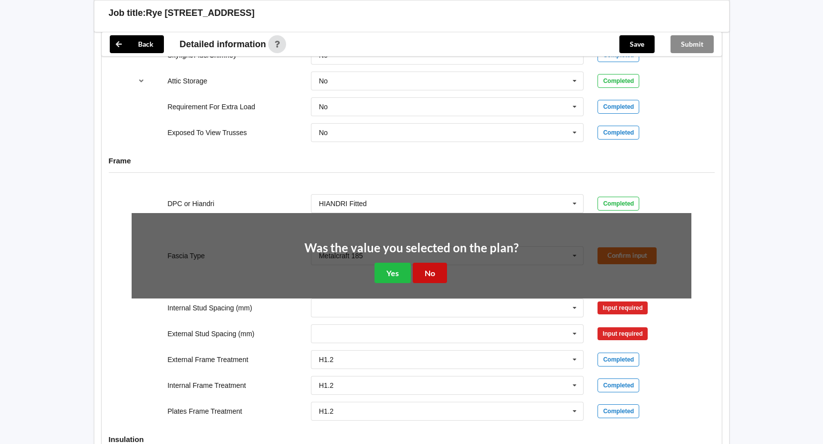
click at [428, 265] on button "No" at bounding box center [430, 273] width 34 height 20
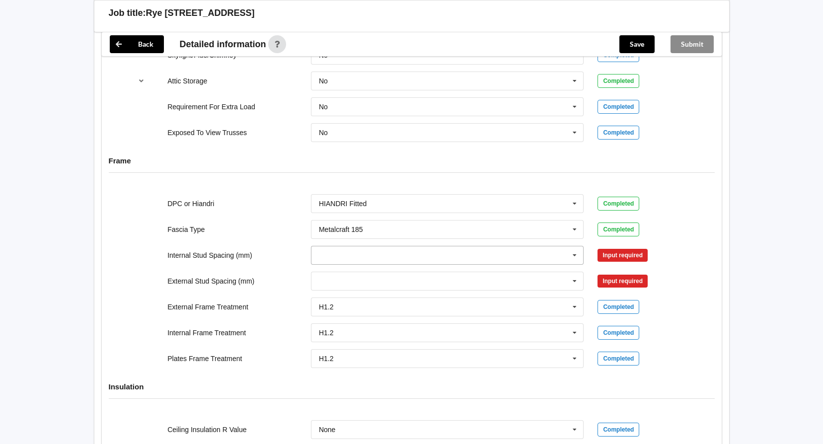
click at [573, 254] on icon at bounding box center [574, 255] width 15 height 18
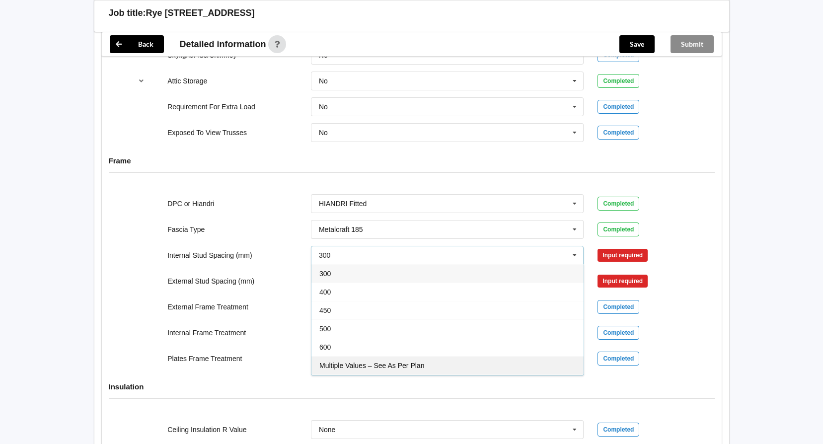
click at [355, 361] on div "Multiple Values – See As Per Plan" at bounding box center [447, 365] width 272 height 18
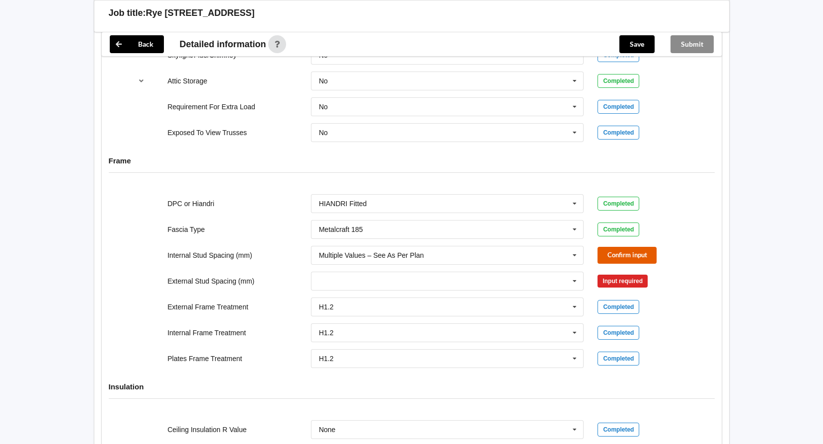
click at [633, 258] on button "Confirm input" at bounding box center [627, 255] width 59 height 16
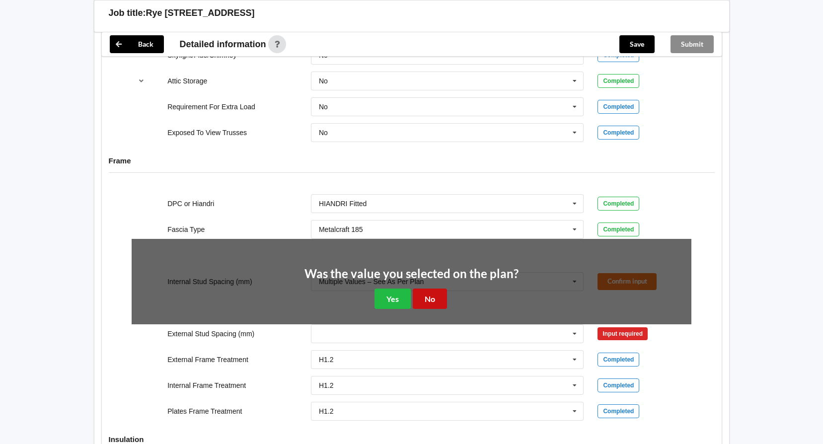
click at [422, 294] on button "No" at bounding box center [430, 299] width 34 height 20
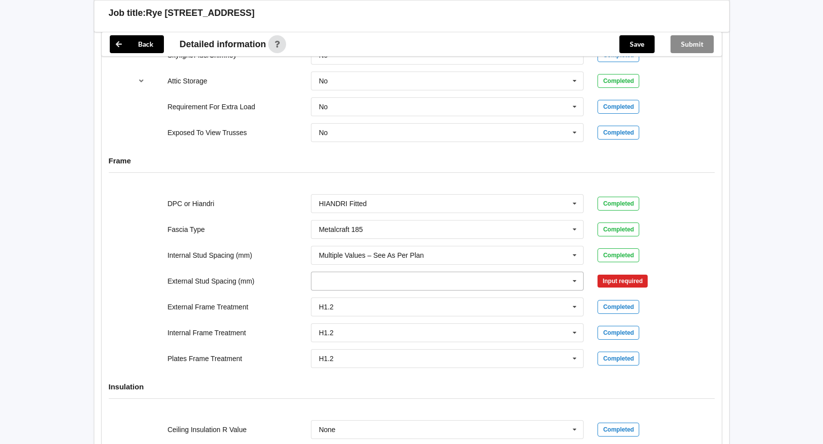
click at [571, 280] on icon at bounding box center [574, 281] width 15 height 18
click at [404, 355] on span "Multiple Values – See As Per Plan" at bounding box center [371, 355] width 105 height 8
click at [624, 277] on button "Confirm input" at bounding box center [627, 281] width 59 height 16
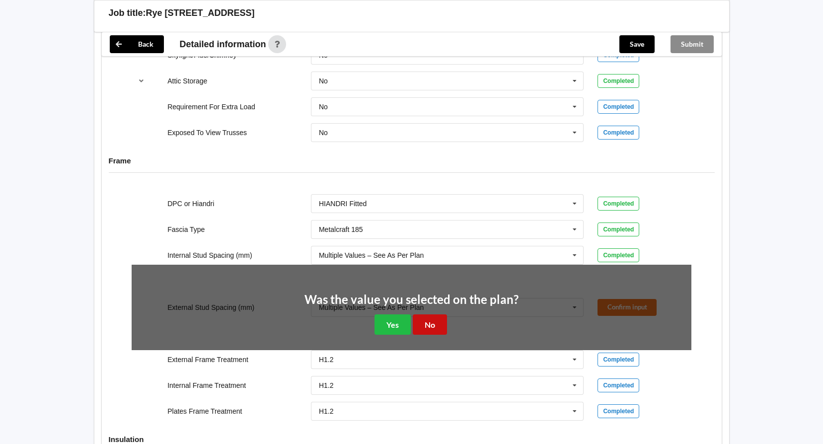
click at [432, 318] on button "No" at bounding box center [430, 324] width 34 height 20
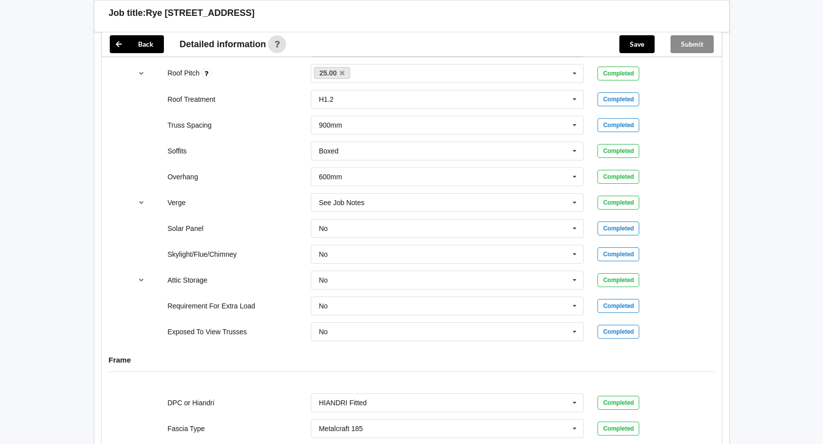
scroll to position [694, 0]
click at [637, 45] on button "Save" at bounding box center [636, 44] width 35 height 18
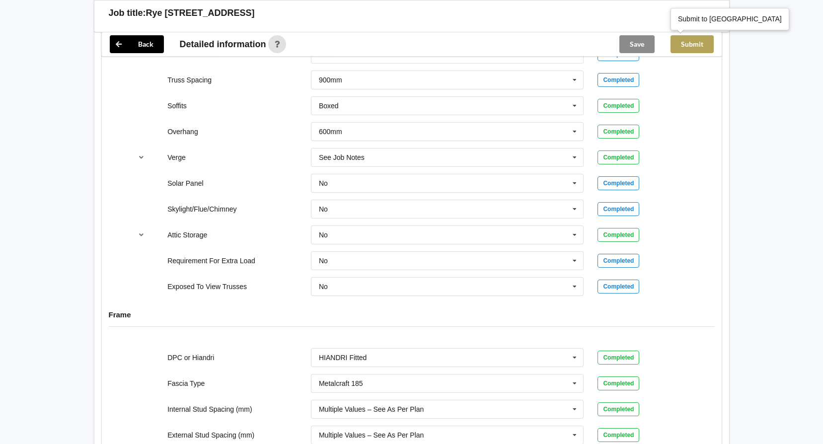
click at [692, 38] on button "Submit" at bounding box center [692, 44] width 43 height 18
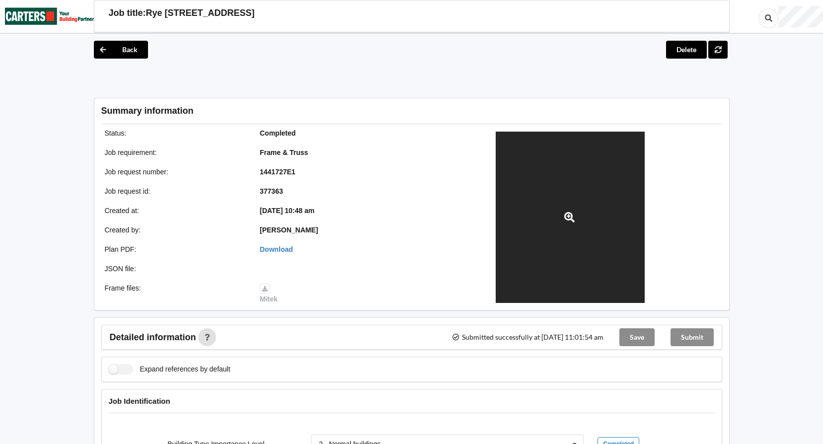
scroll to position [0, 0]
